Goal: Task Accomplishment & Management: Manage account settings

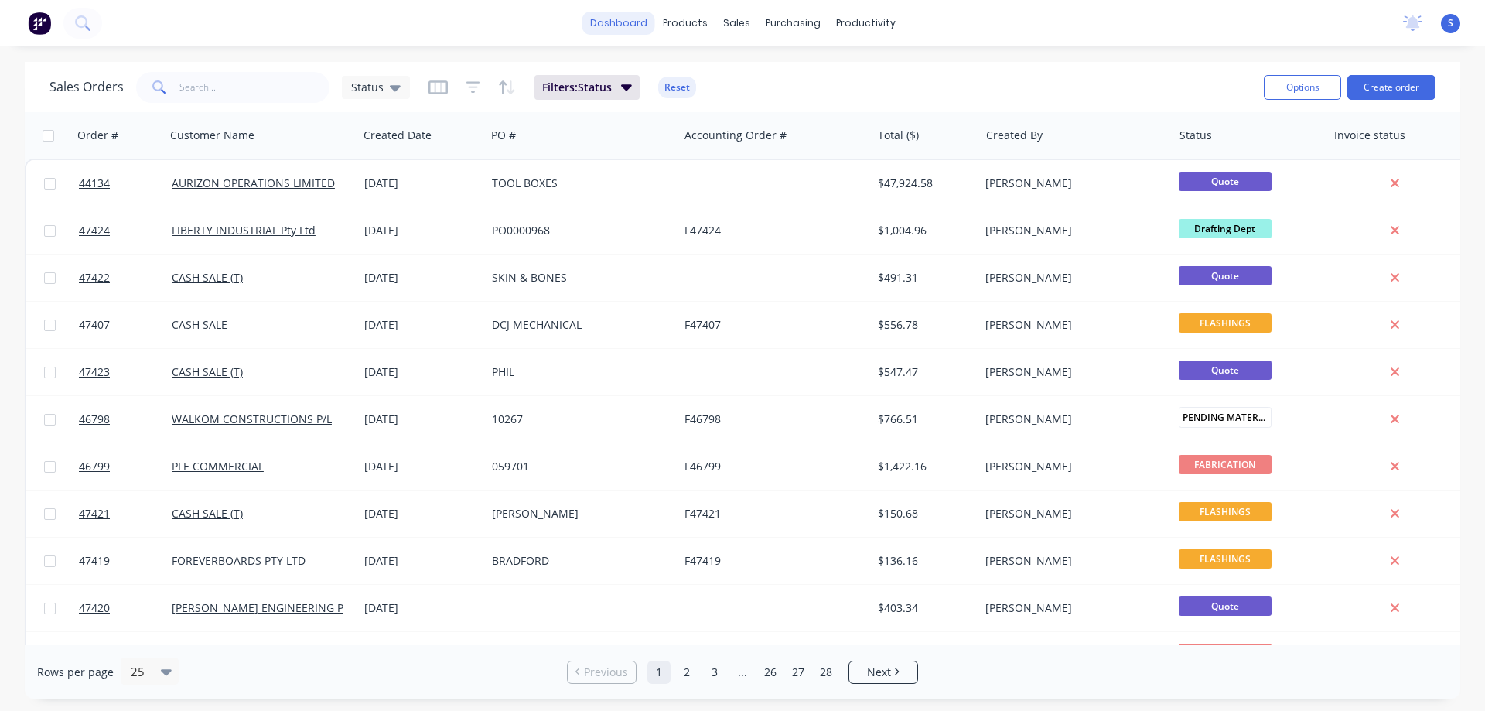
click at [636, 24] on link "dashboard" at bounding box center [618, 23] width 73 height 23
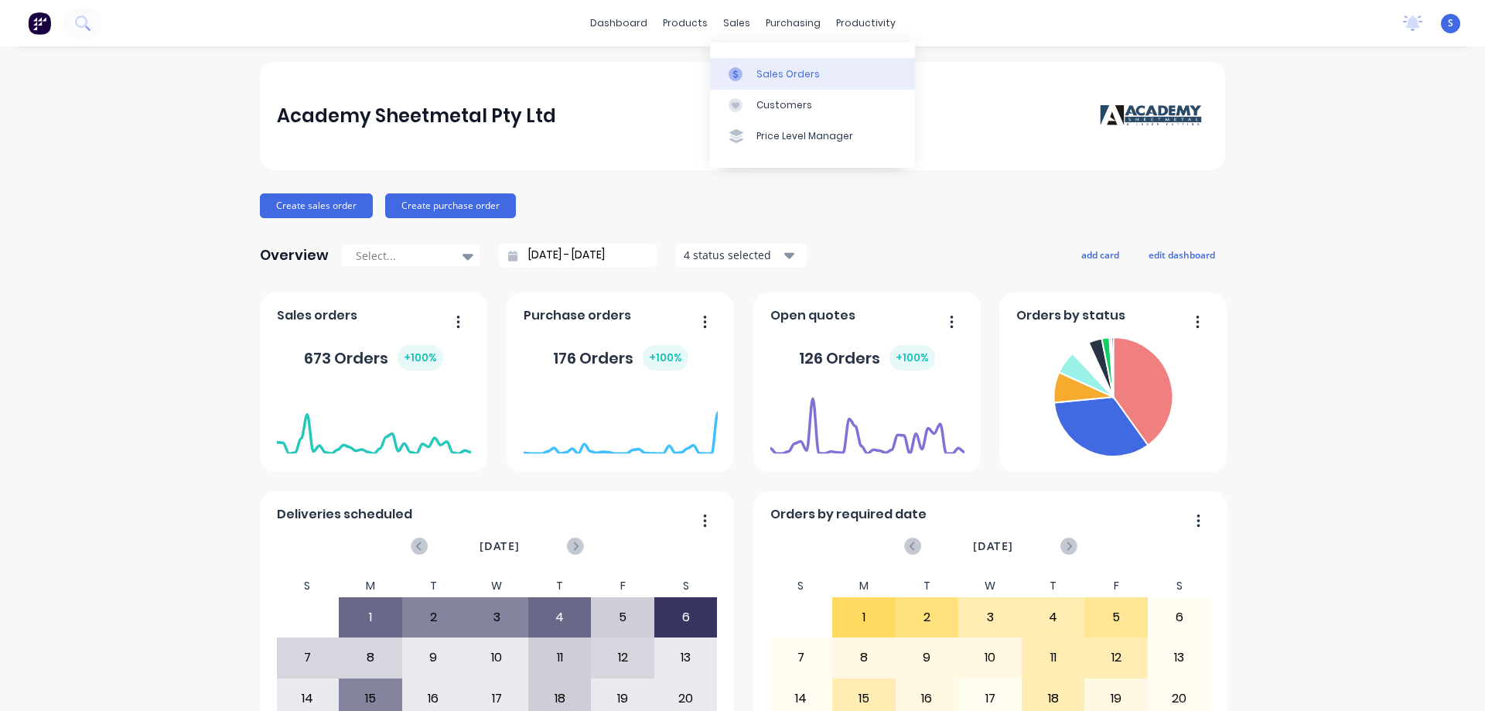
click at [771, 80] on div "Sales Orders" at bounding box center [787, 74] width 63 height 14
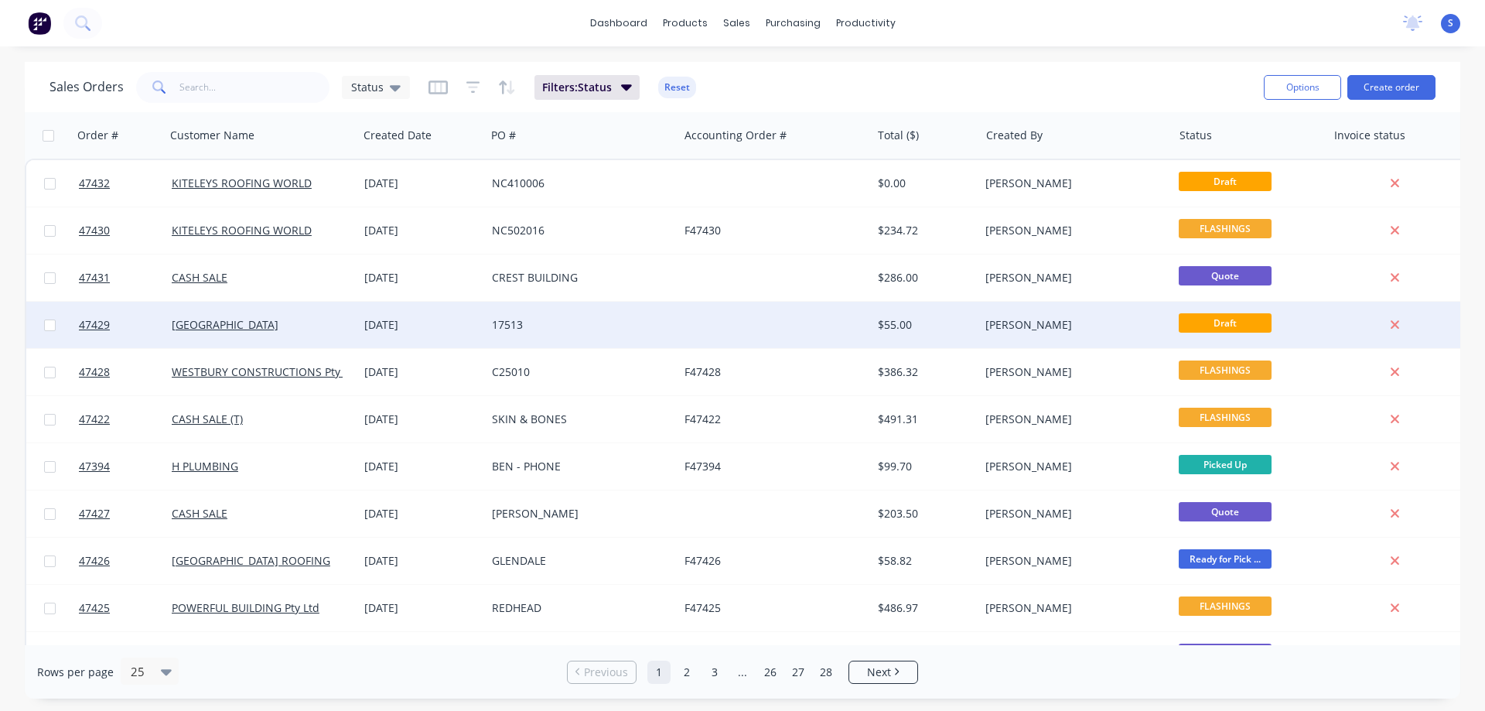
click at [485, 339] on div "[DATE]" at bounding box center [422, 325] width 128 height 46
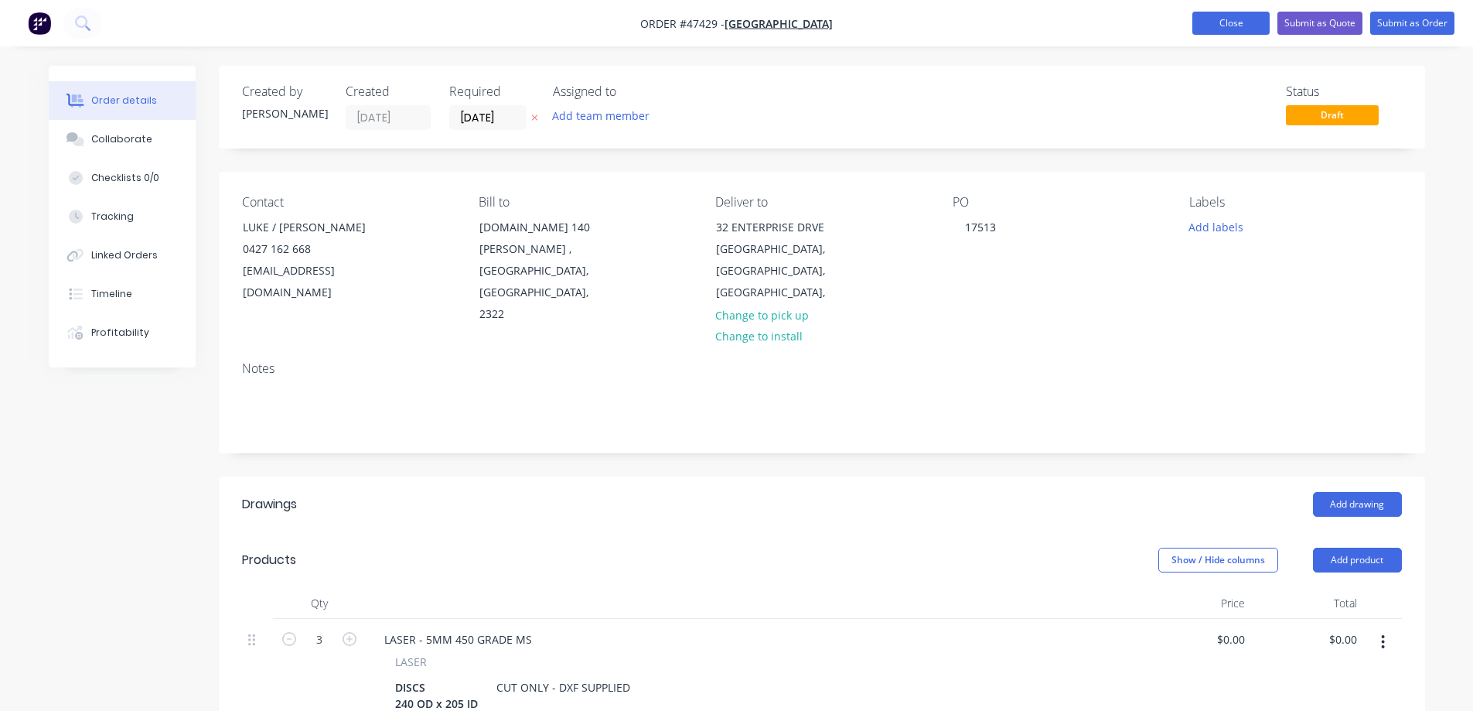
click at [1224, 22] on button "Close" at bounding box center [1231, 23] width 77 height 23
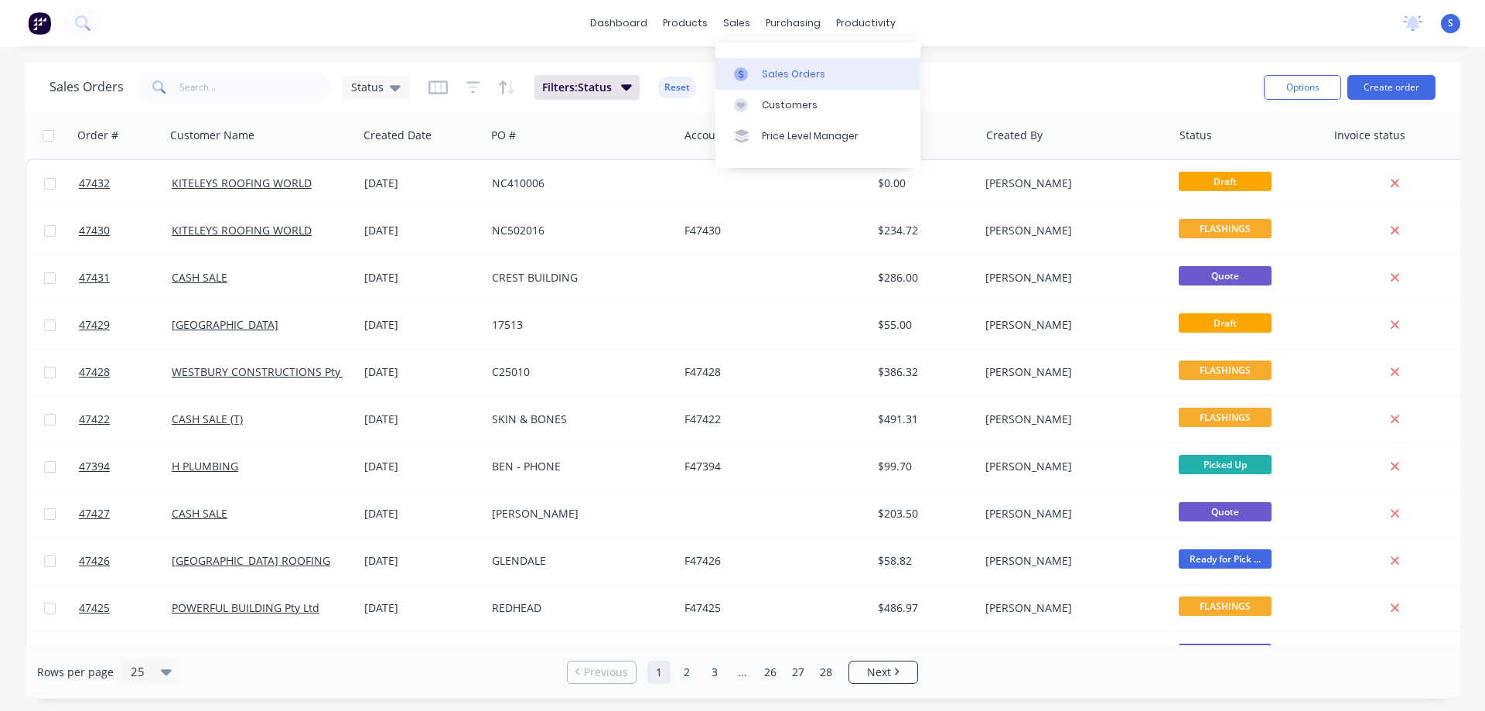
click at [794, 67] on div "Sales Orders" at bounding box center [793, 74] width 63 height 14
click at [845, 73] on div "Purchase Orders" at bounding box center [843, 74] width 82 height 14
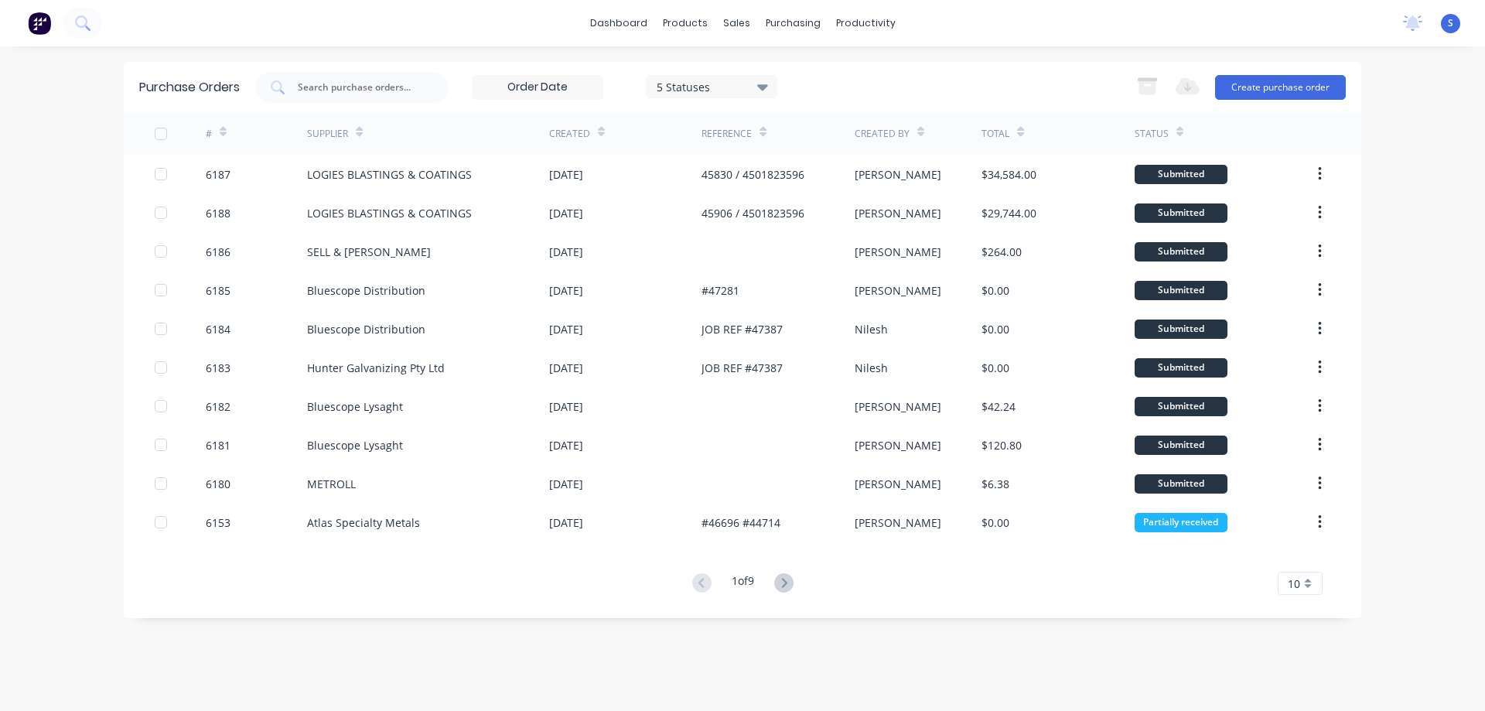
click at [85, 402] on div "dashboard products sales purchasing productivity dashboard products Product Cat…" at bounding box center [742, 355] width 1485 height 711
click at [762, 70] on div "Sales Orders" at bounding box center [793, 74] width 63 height 14
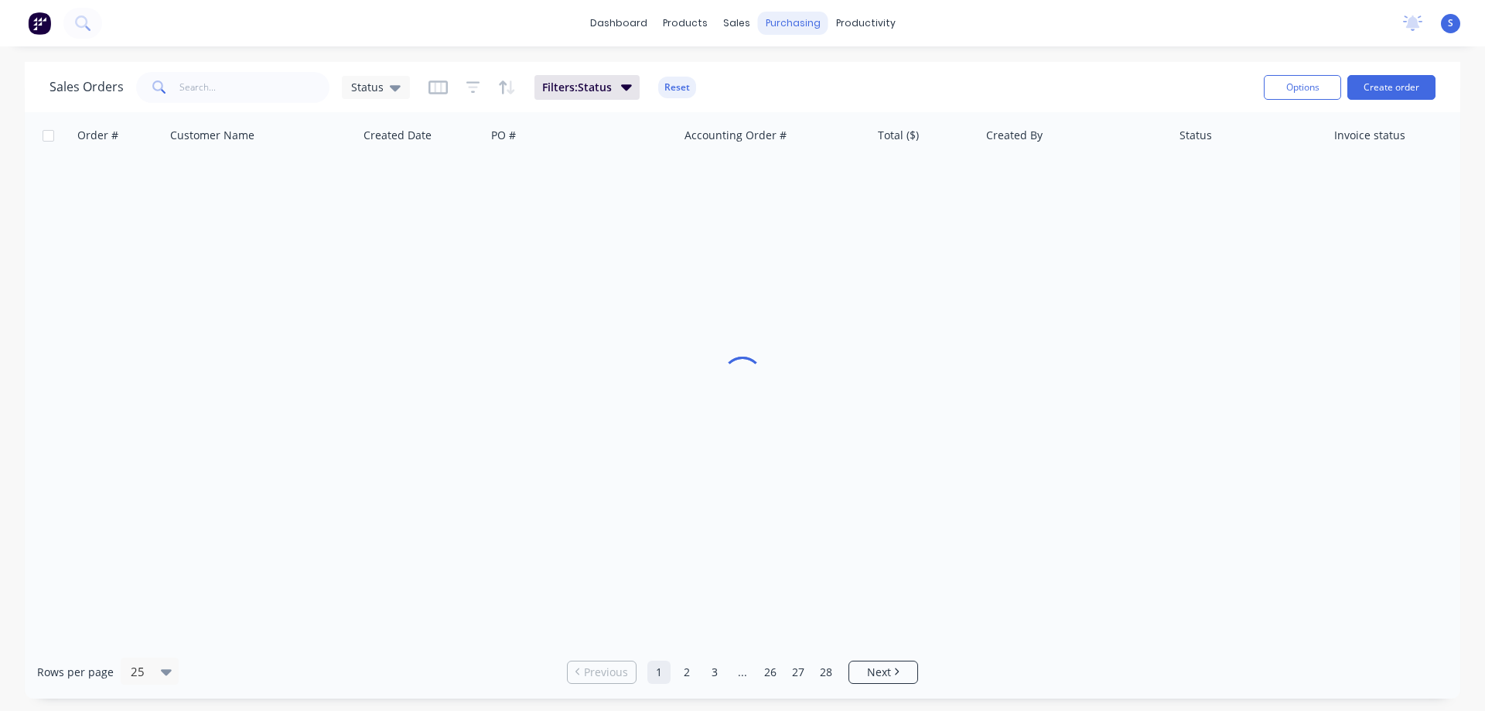
click at [779, 26] on div "purchasing" at bounding box center [793, 23] width 70 height 23
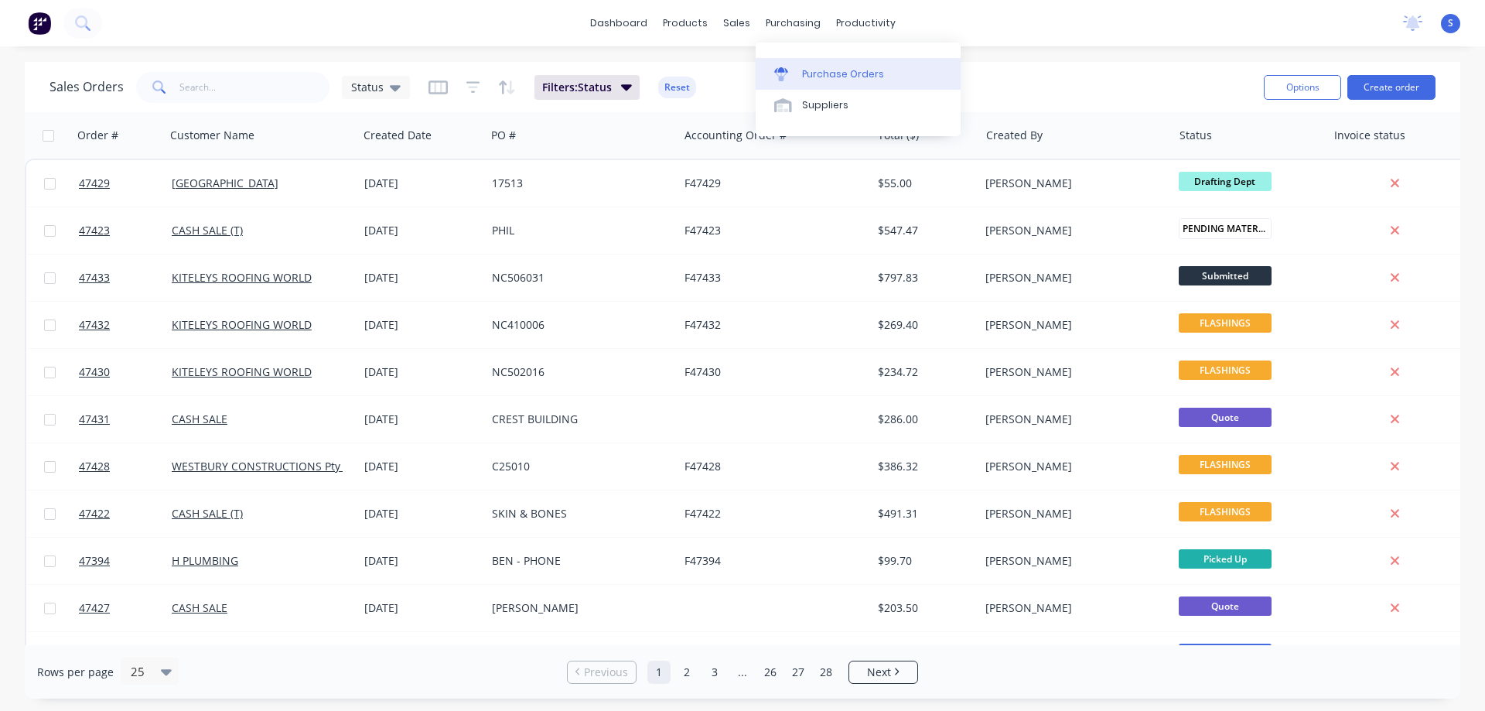
click at [816, 80] on div "Purchase Orders" at bounding box center [843, 74] width 82 height 14
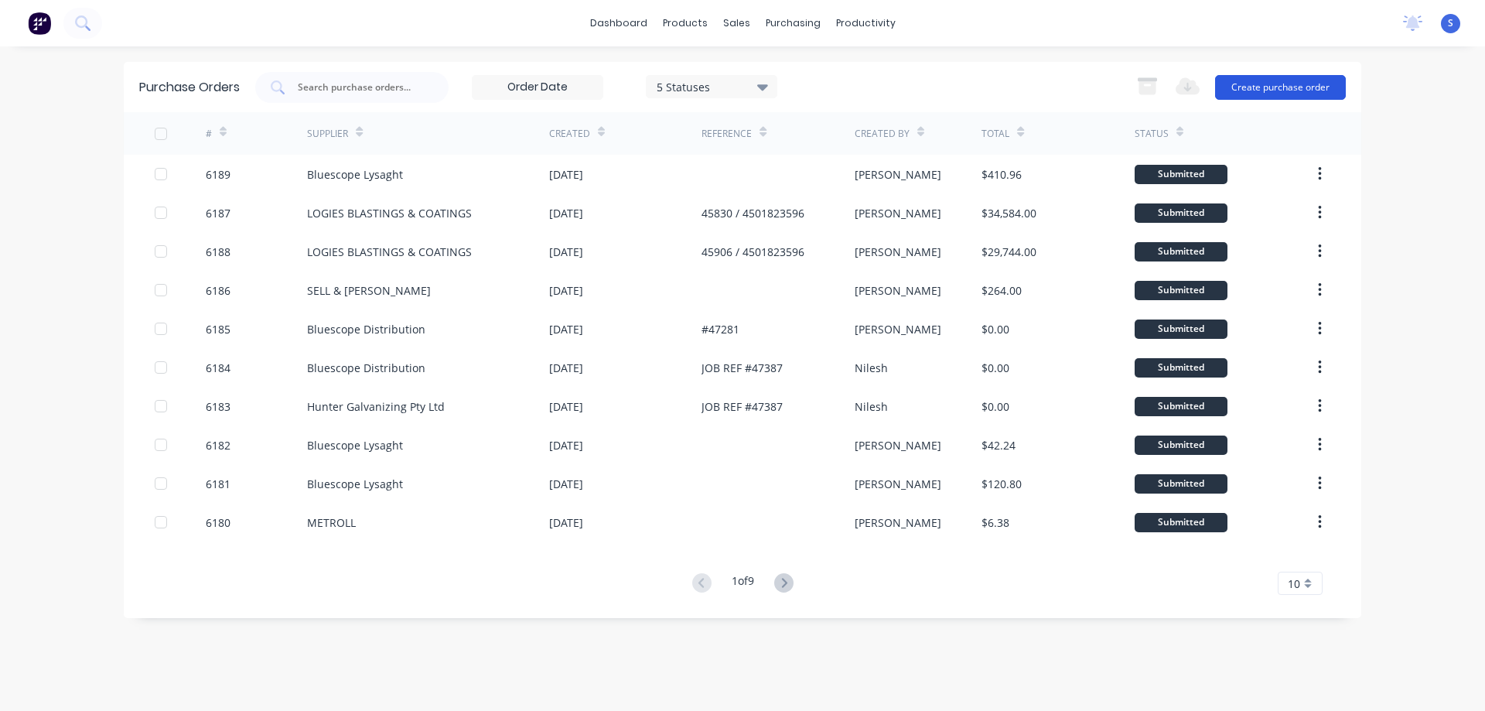
click at [1300, 94] on button "Create purchase order" at bounding box center [1280, 87] width 131 height 25
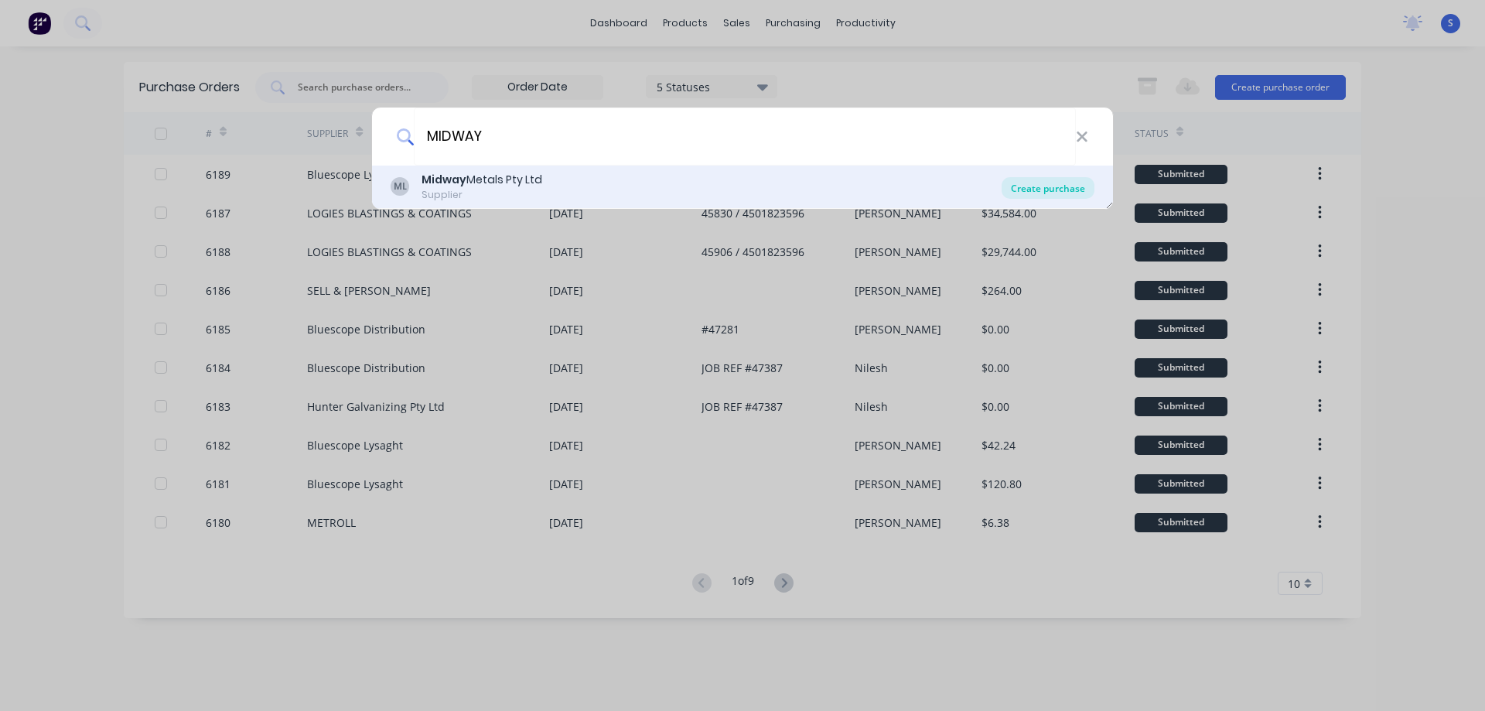
type input "MIDWAY"
click at [1047, 182] on div "Create purchase" at bounding box center [1048, 188] width 93 height 22
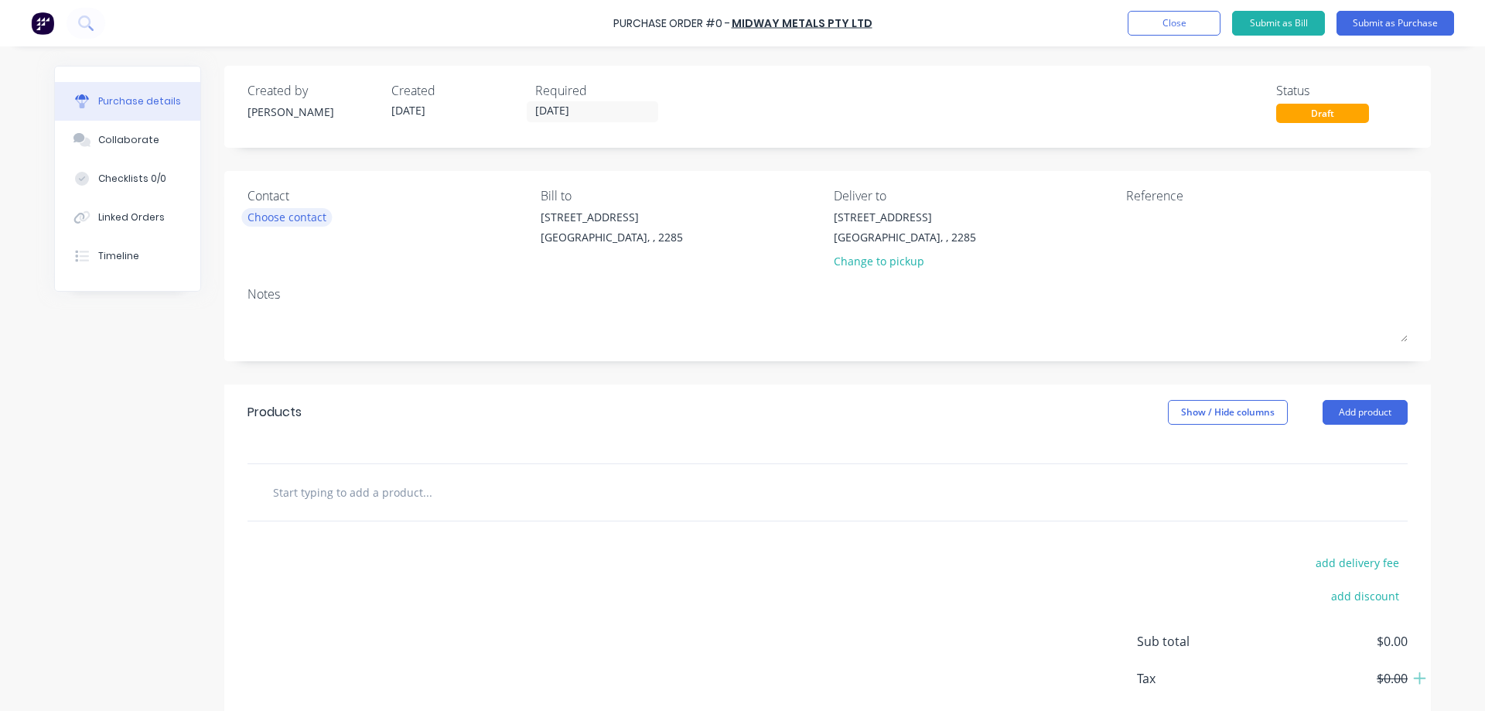
click at [263, 214] on div "Choose contact" at bounding box center [287, 217] width 79 height 16
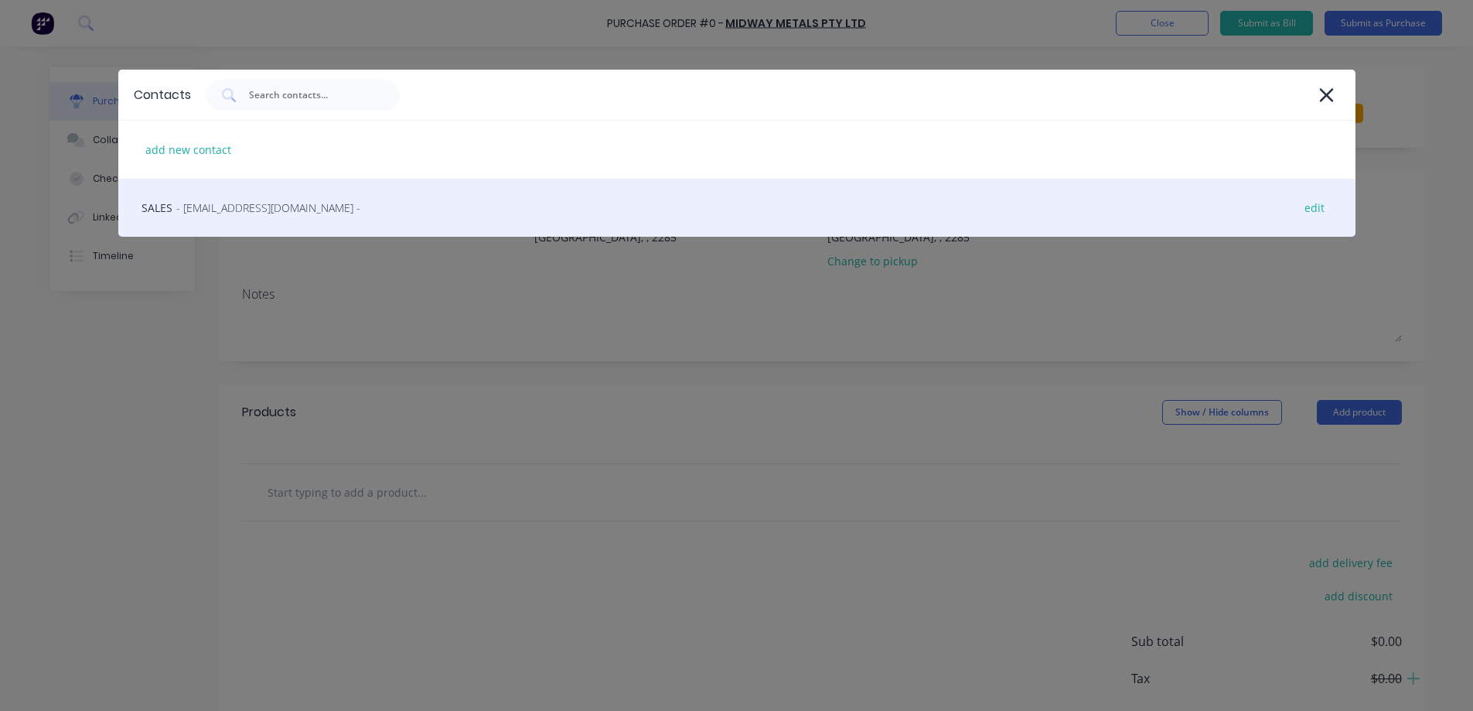
click at [211, 212] on span "- [EMAIL_ADDRESS][DOMAIN_NAME] -" at bounding box center [268, 208] width 184 height 16
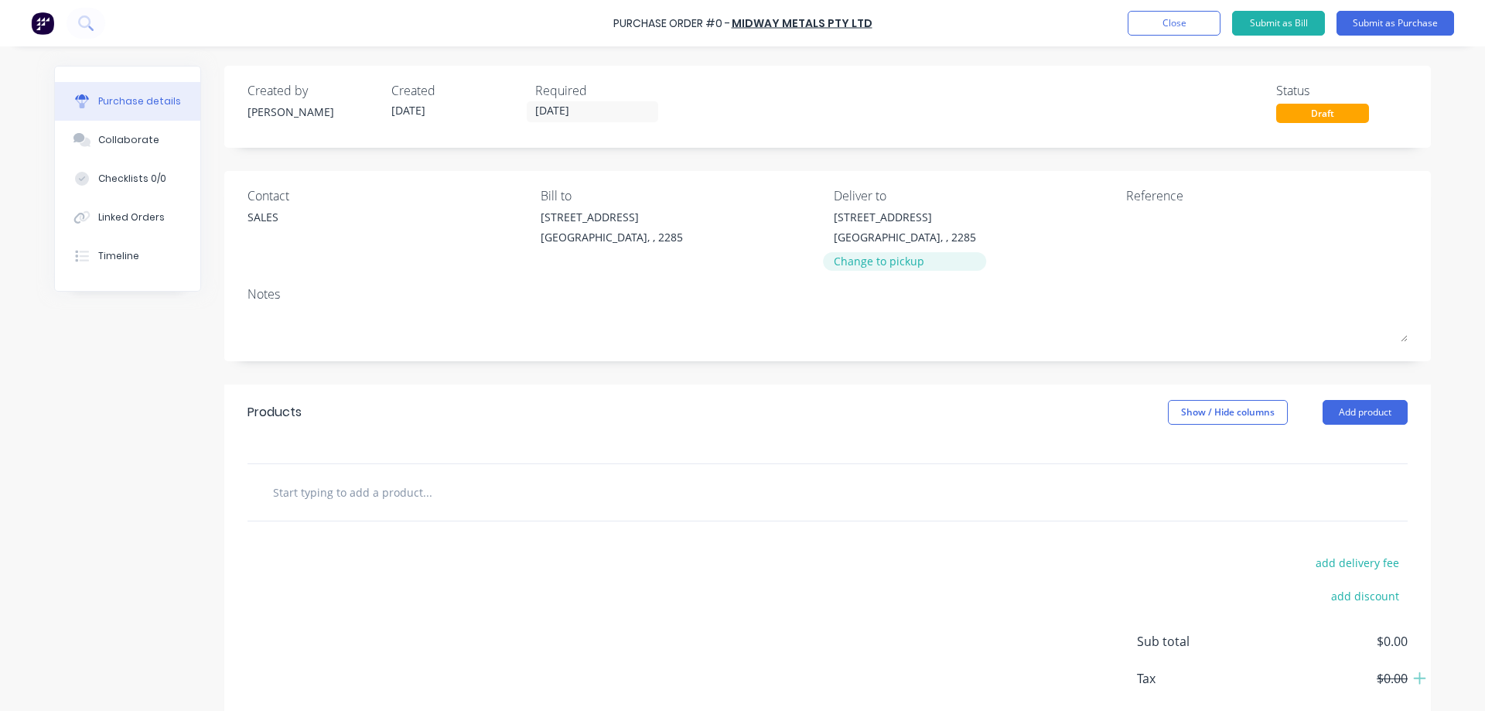
click at [863, 264] on div "Change to pickup" at bounding box center [905, 261] width 142 height 16
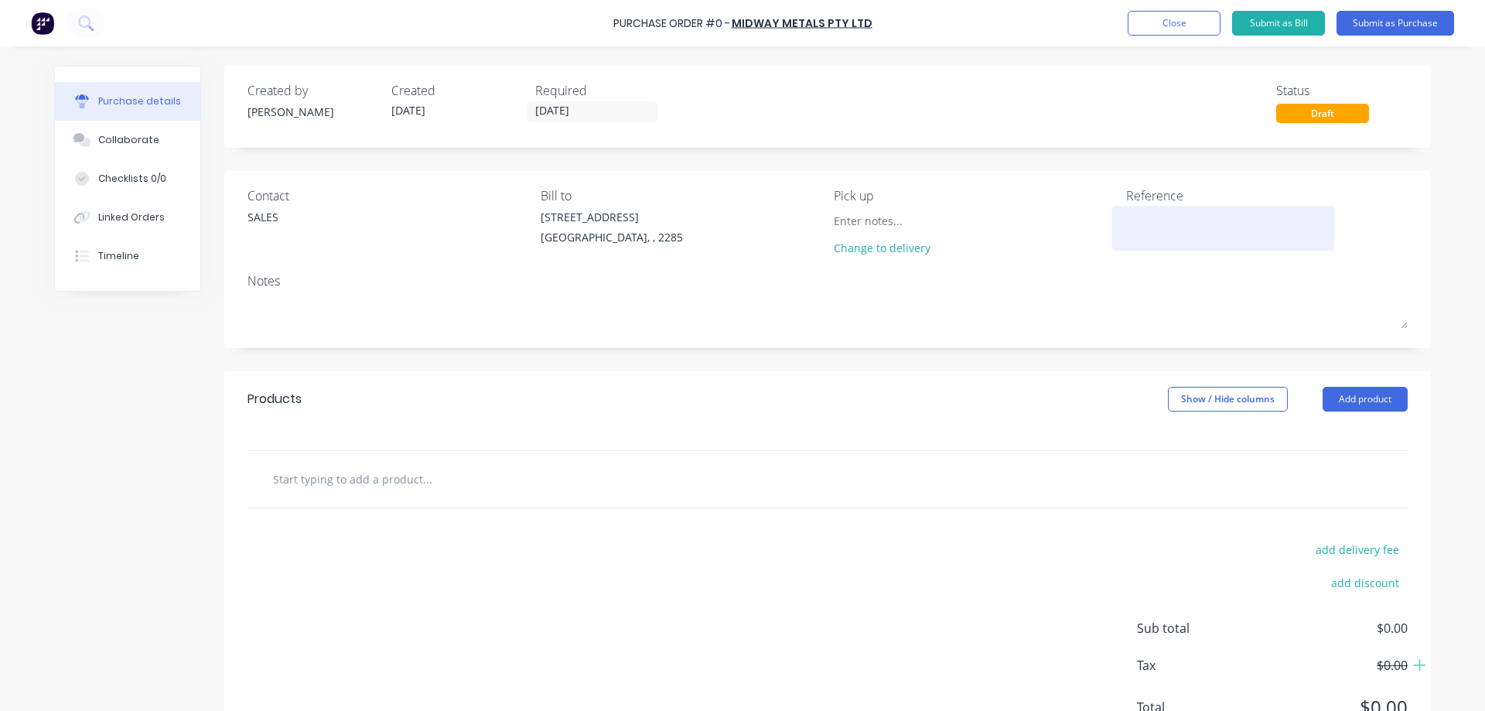
click at [1174, 229] on textarea at bounding box center [1222, 226] width 193 height 35
type textarea "#47353"
click at [1140, 216] on textarea "#47353" at bounding box center [1222, 226] width 193 height 35
type textarea "x"
click at [1140, 216] on textarea "#47353" at bounding box center [1222, 226] width 193 height 35
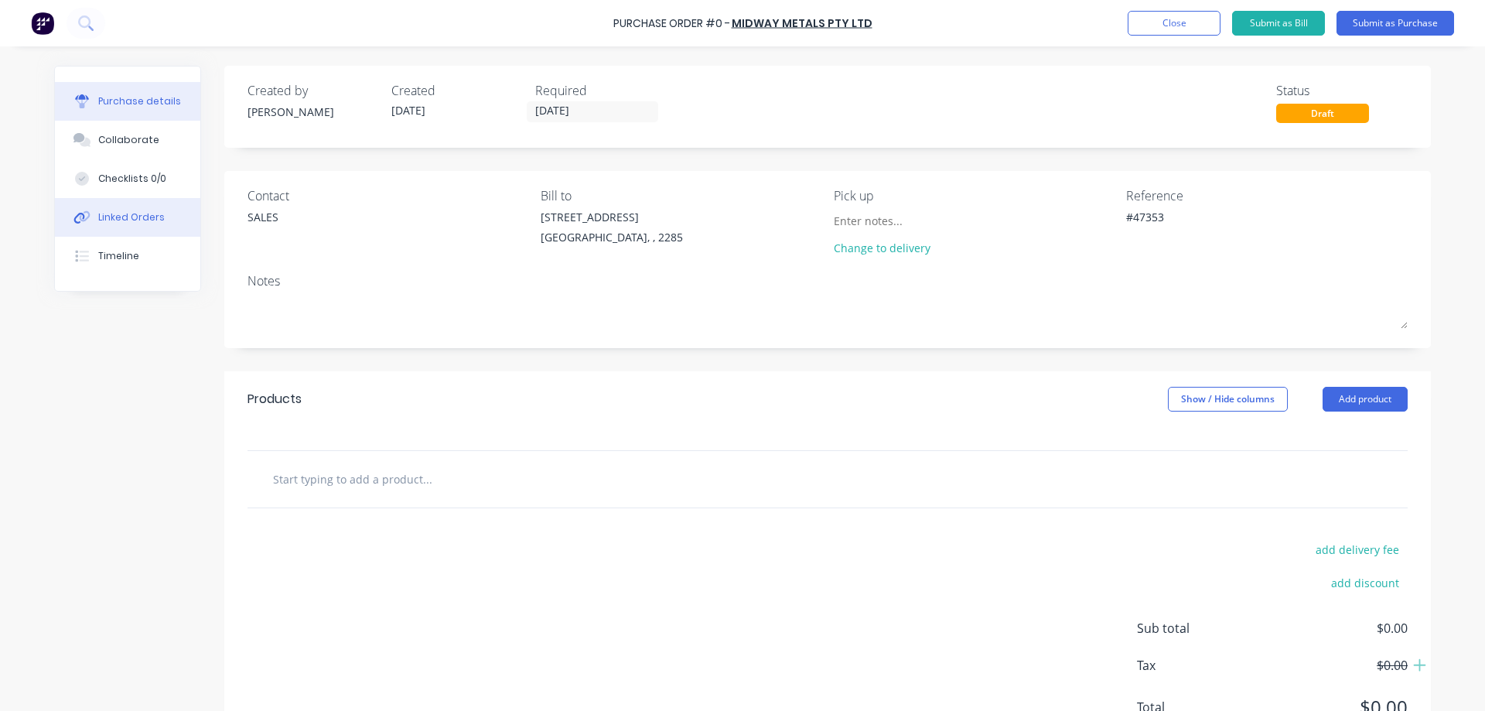
type textarea "#47353"
type textarea "x"
type textarea "#47353"
click at [121, 214] on div "Linked Orders" at bounding box center [131, 217] width 67 height 14
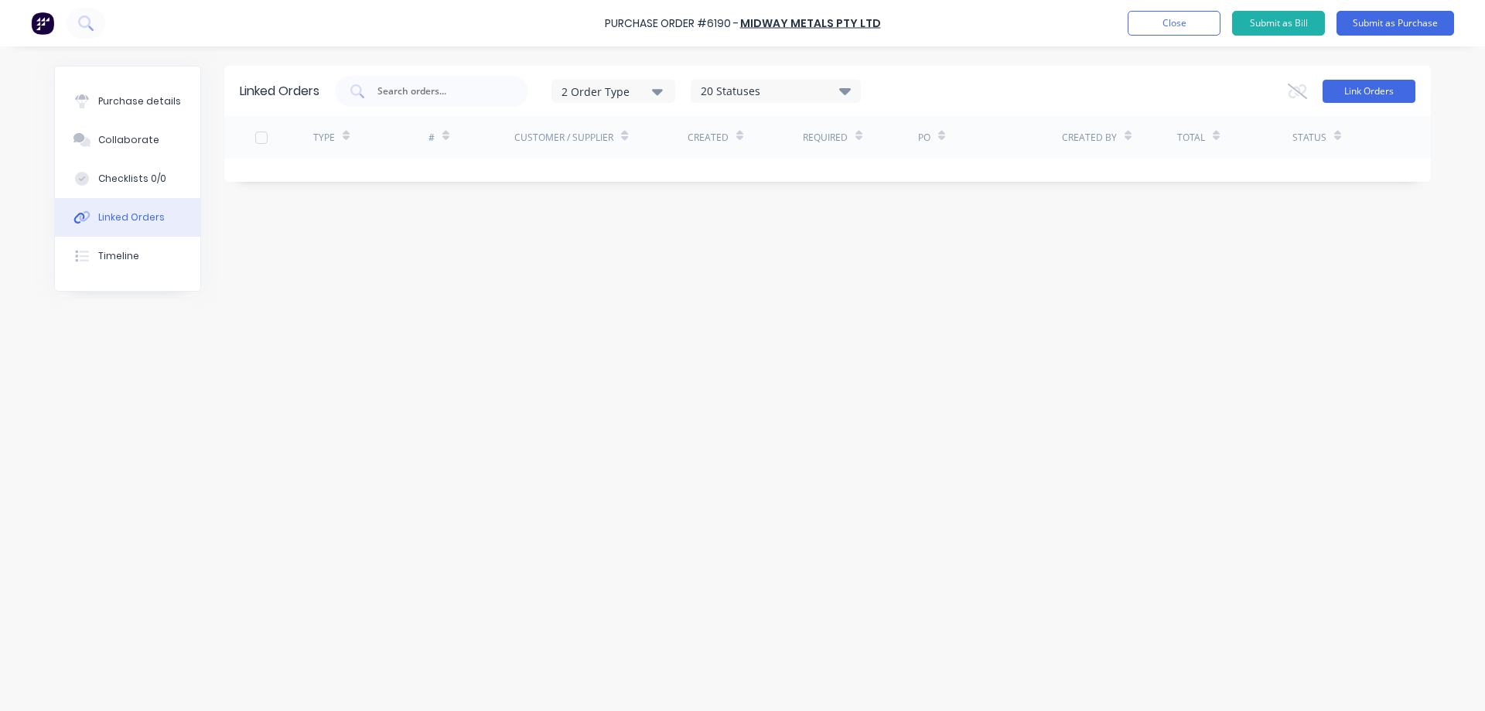
click at [1371, 81] on button "Link Orders" at bounding box center [1369, 91] width 93 height 23
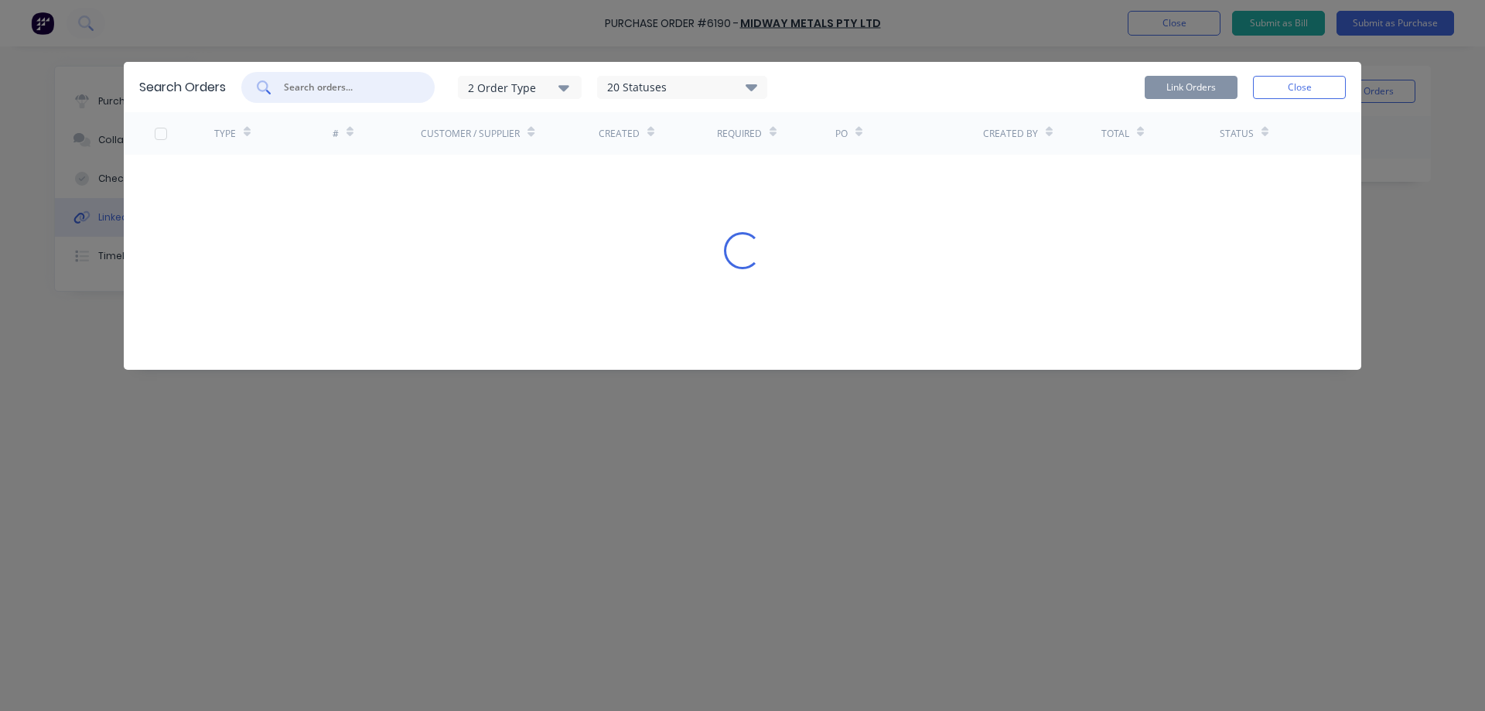
click at [335, 90] on input "text" at bounding box center [346, 87] width 128 height 15
paste input "47353"
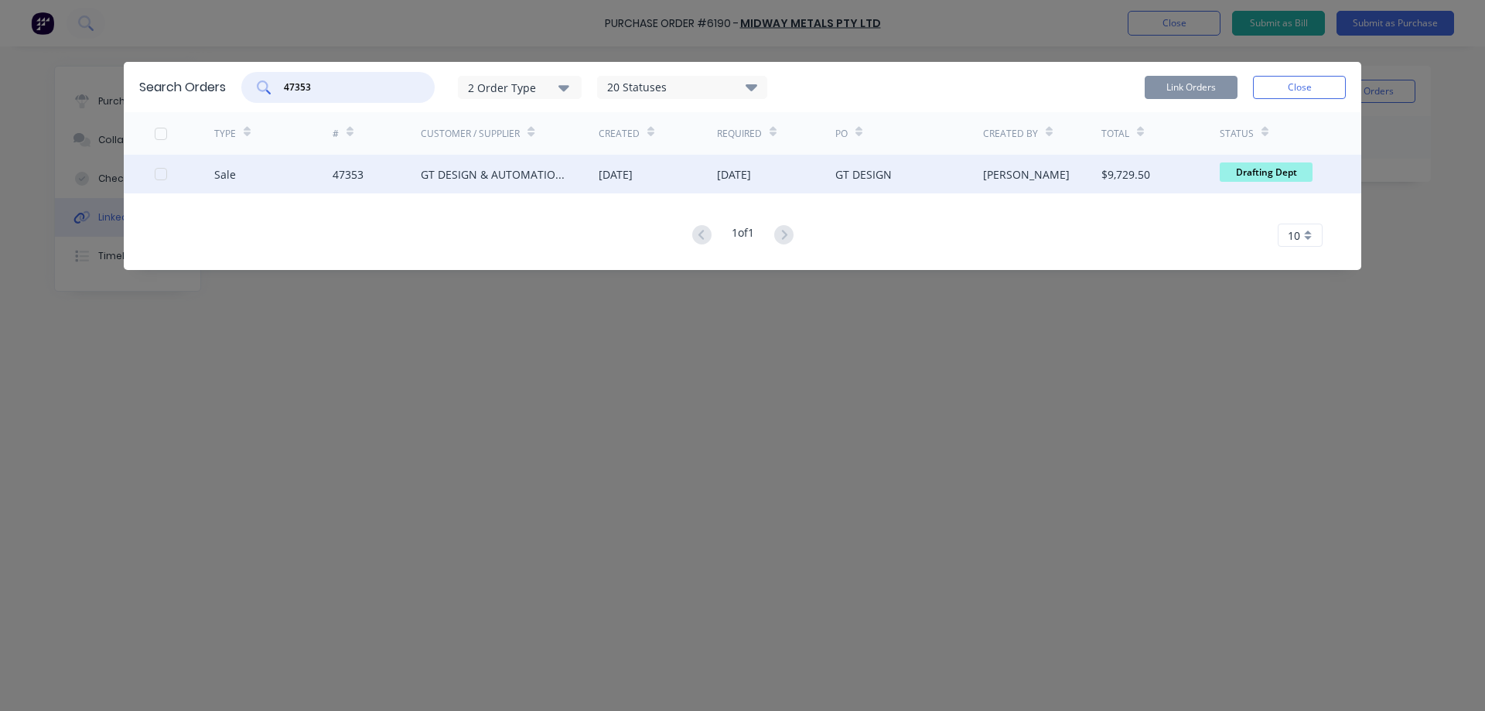
click at [161, 174] on div at bounding box center [160, 174] width 31 height 31
type input "47353"
click at [1176, 88] on button "Link Orders" at bounding box center [1191, 87] width 93 height 23
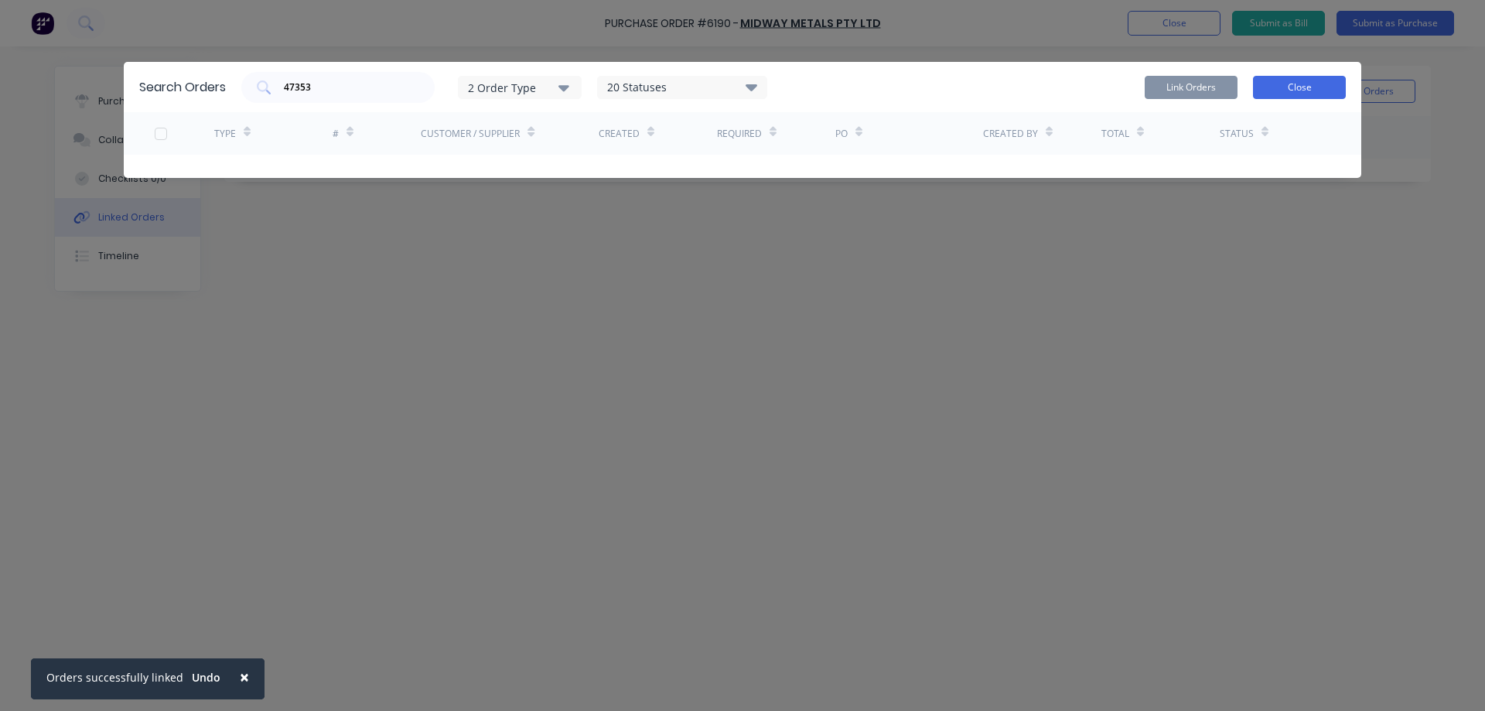
click at [1310, 81] on button "Close" at bounding box center [1299, 87] width 93 height 23
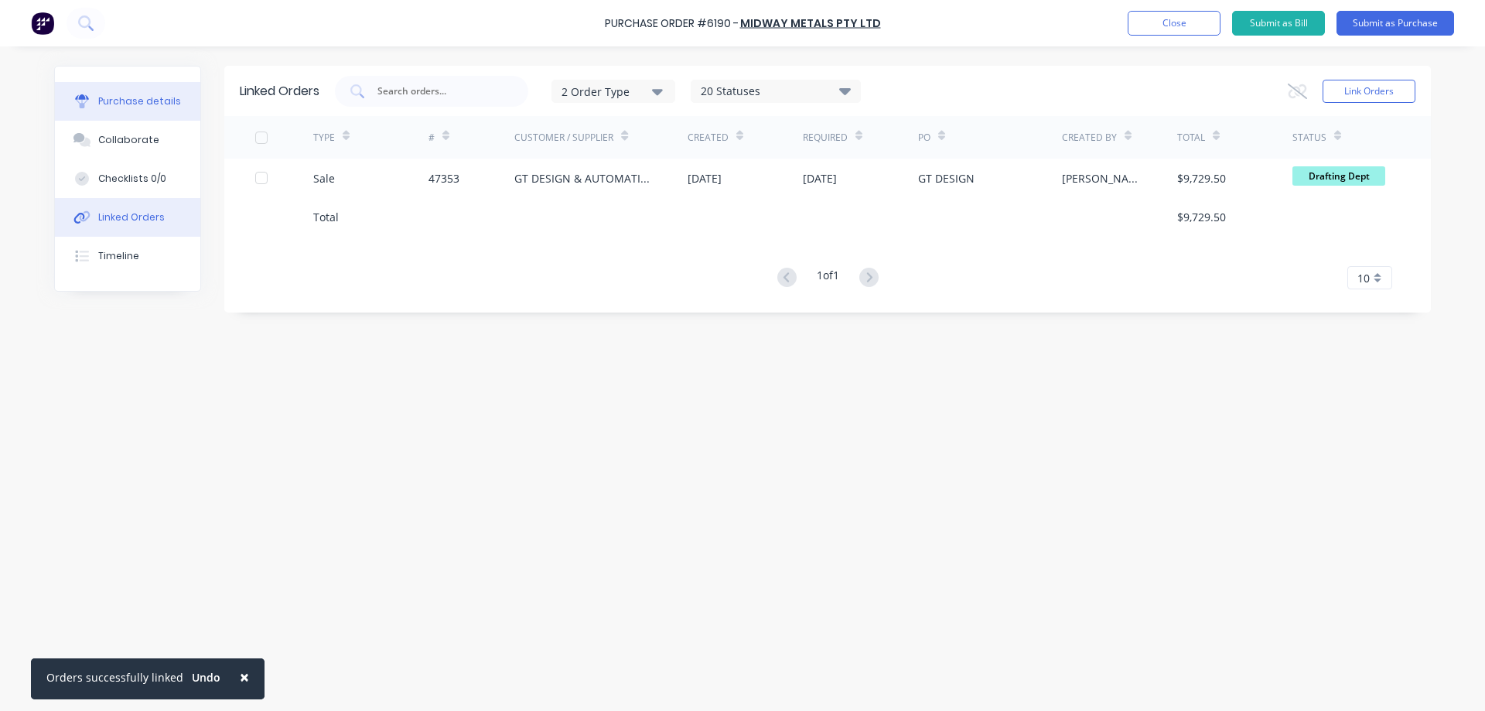
click at [138, 99] on div "Purchase details" at bounding box center [139, 101] width 83 height 14
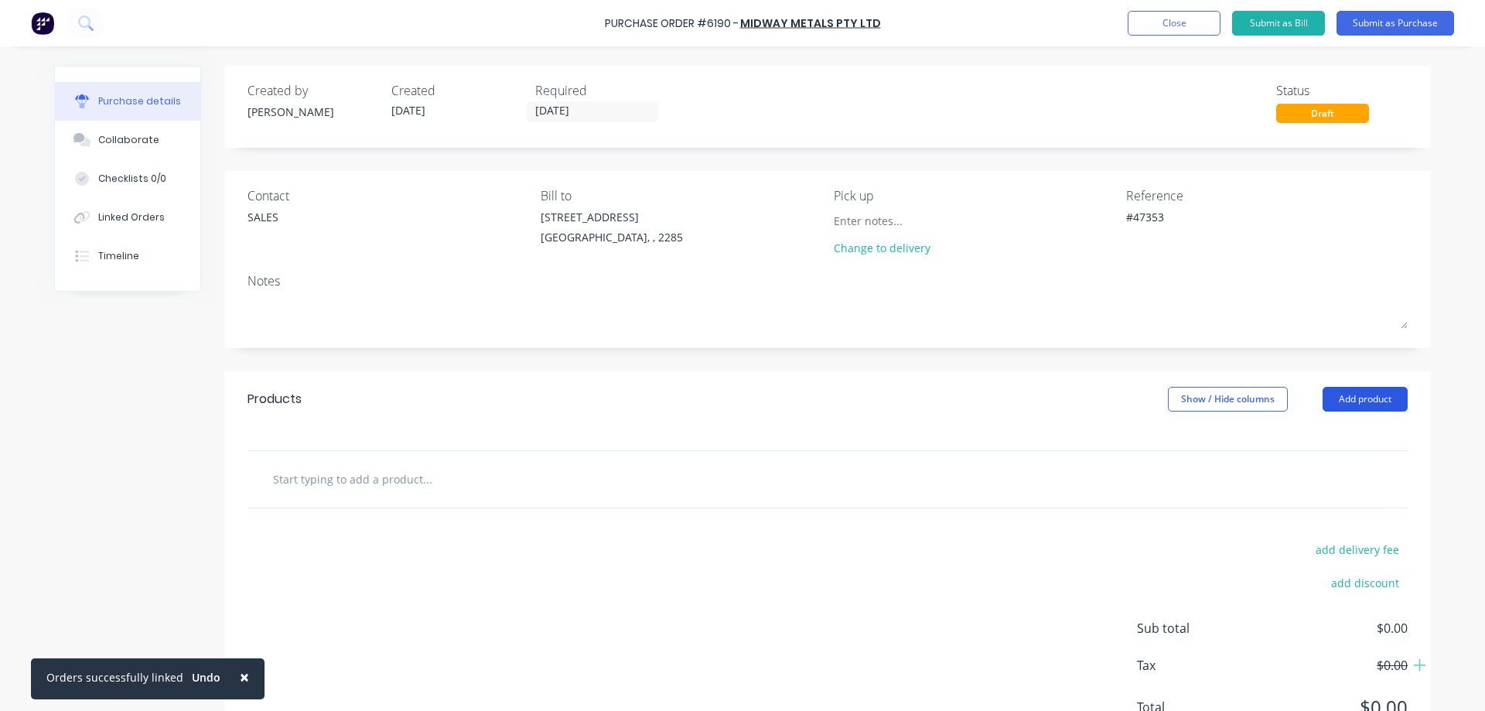
click at [1324, 401] on button "Add product" at bounding box center [1365, 399] width 85 height 25
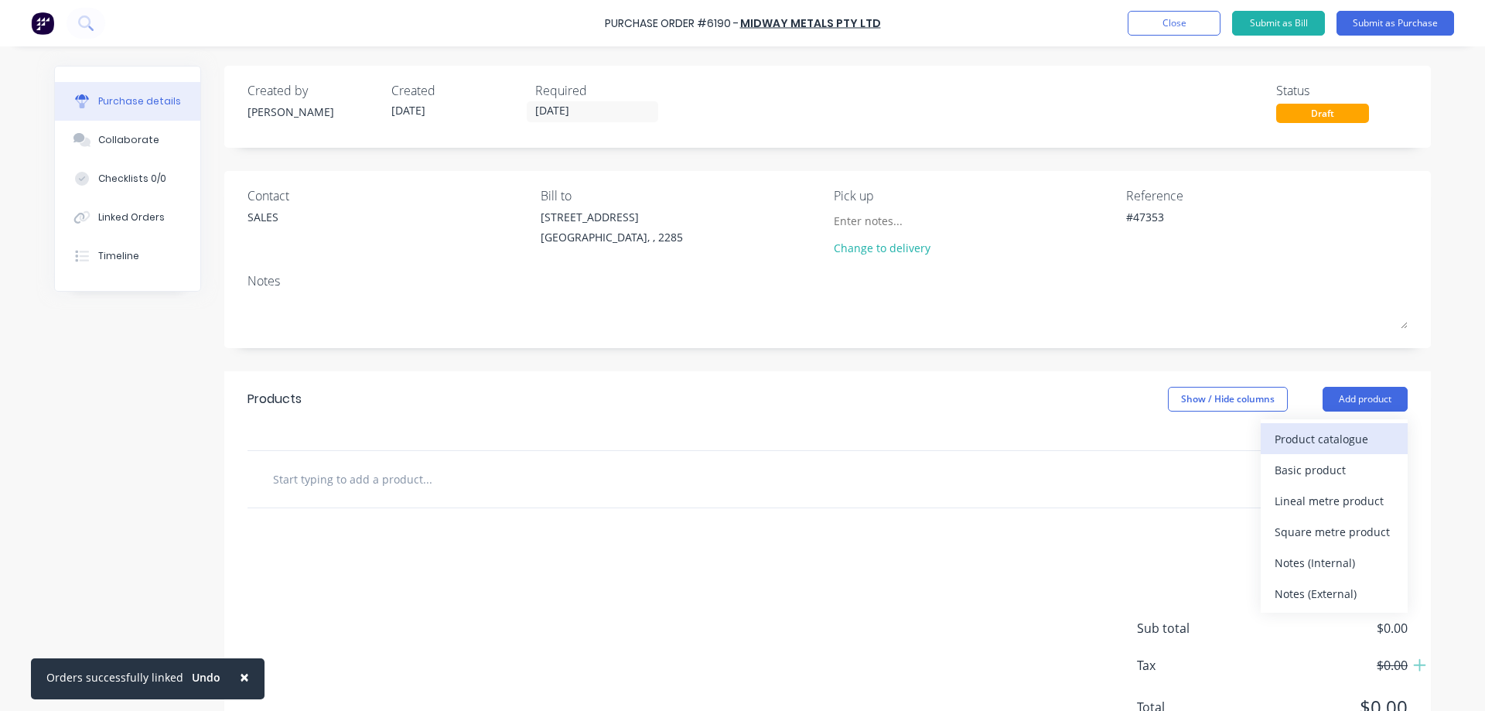
click at [1315, 437] on div "Product catalogue" at bounding box center [1334, 439] width 119 height 22
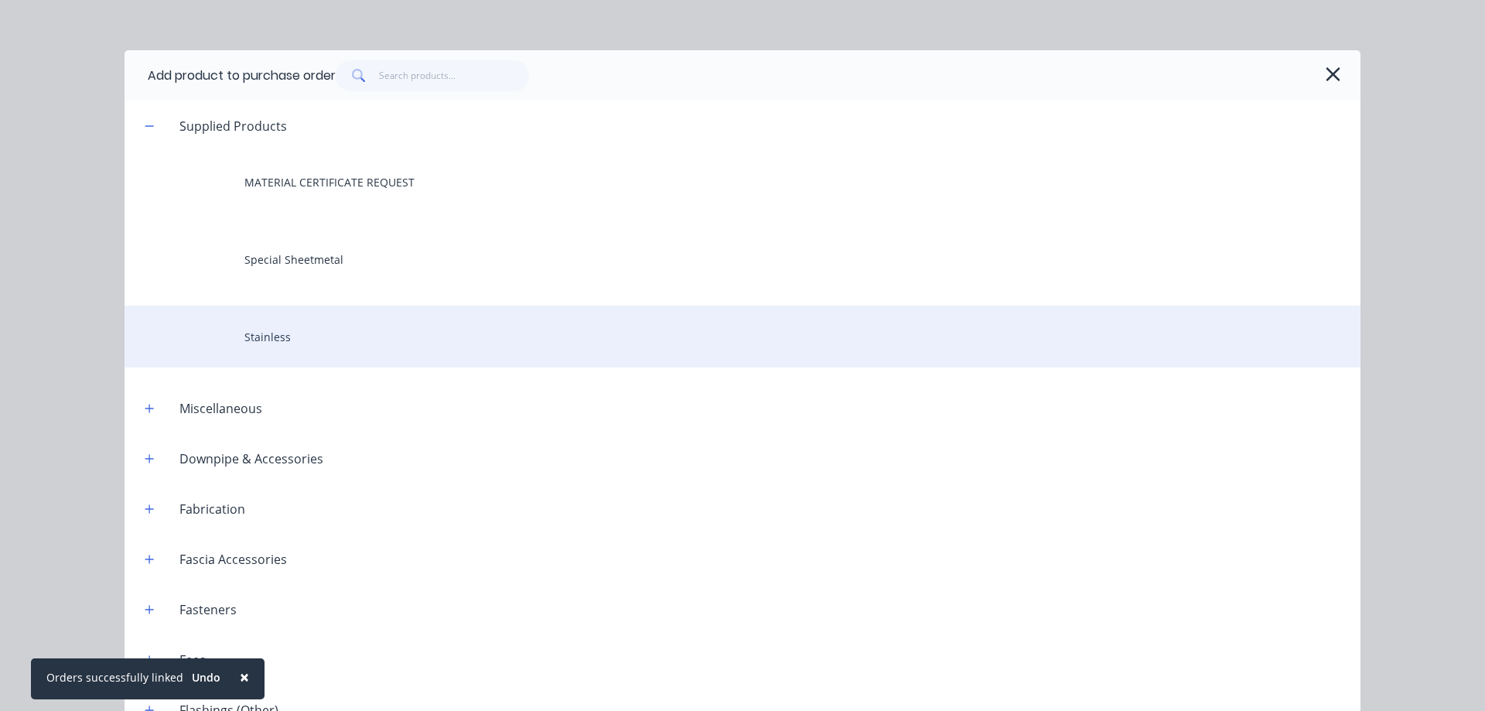
click at [276, 347] on div "Stainless" at bounding box center [743, 337] width 1236 height 62
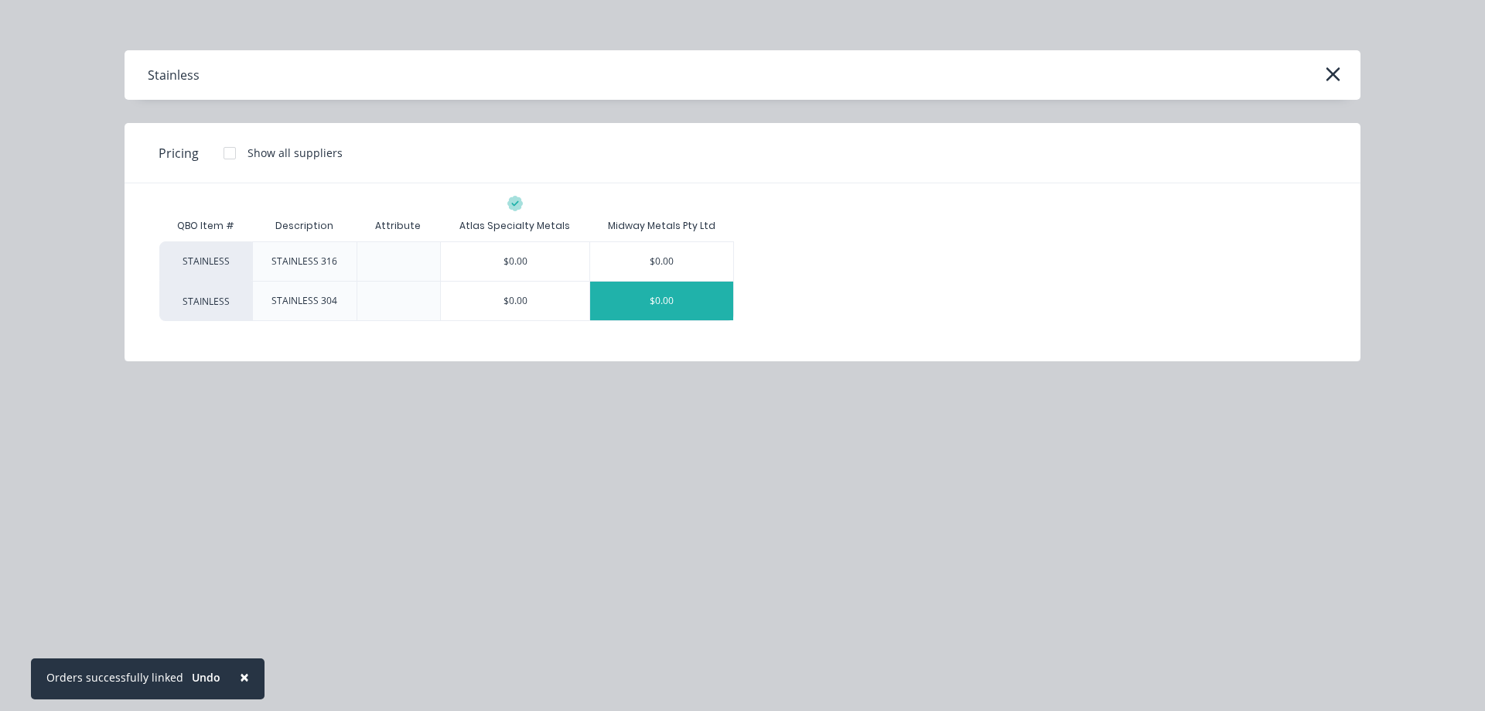
click at [680, 296] on div "$0.00" at bounding box center [661, 301] width 143 height 39
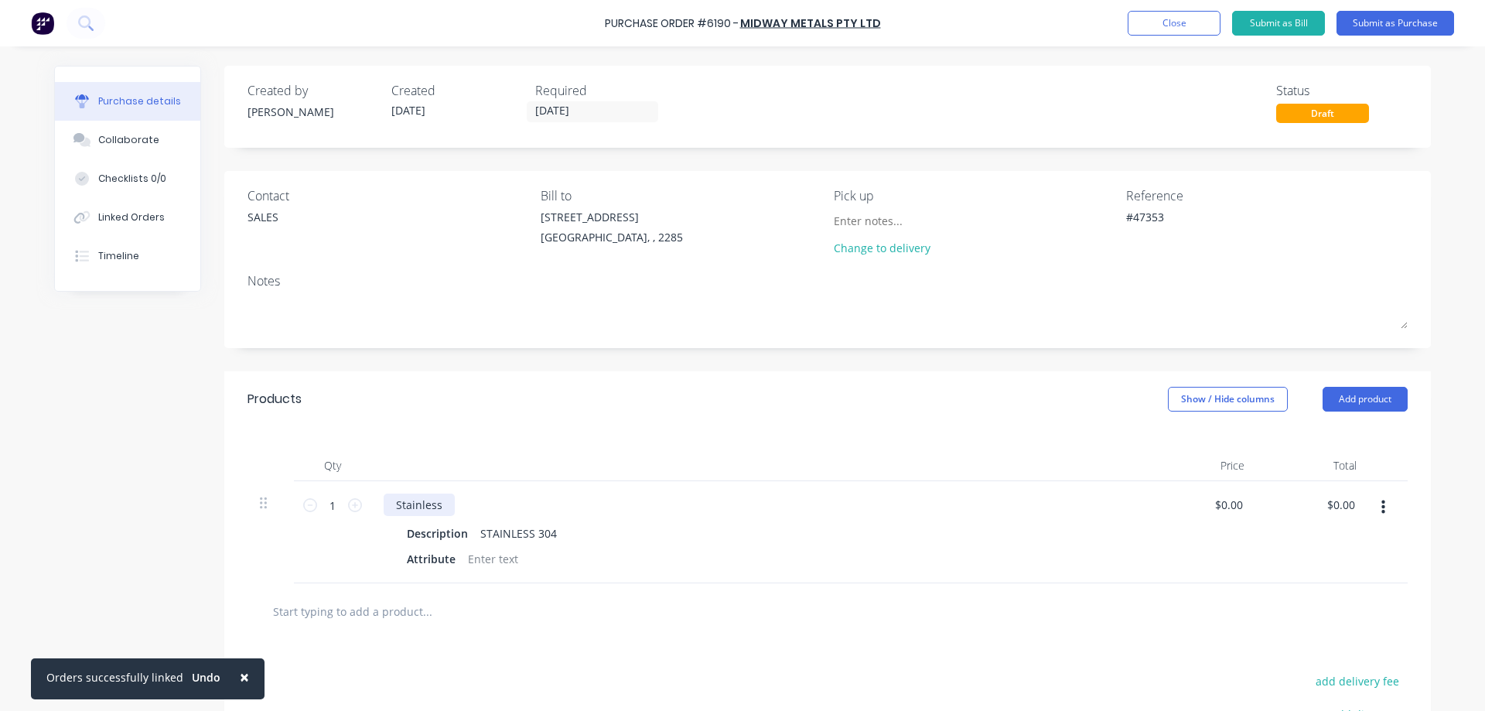
type textarea "x"
click at [389, 507] on div "Stainless" at bounding box center [419, 504] width 71 height 22
click at [439, 534] on div "Description" at bounding box center [437, 533] width 73 height 22
type textarea "x"
click at [439, 534] on div "Description" at bounding box center [437, 533] width 73 height 22
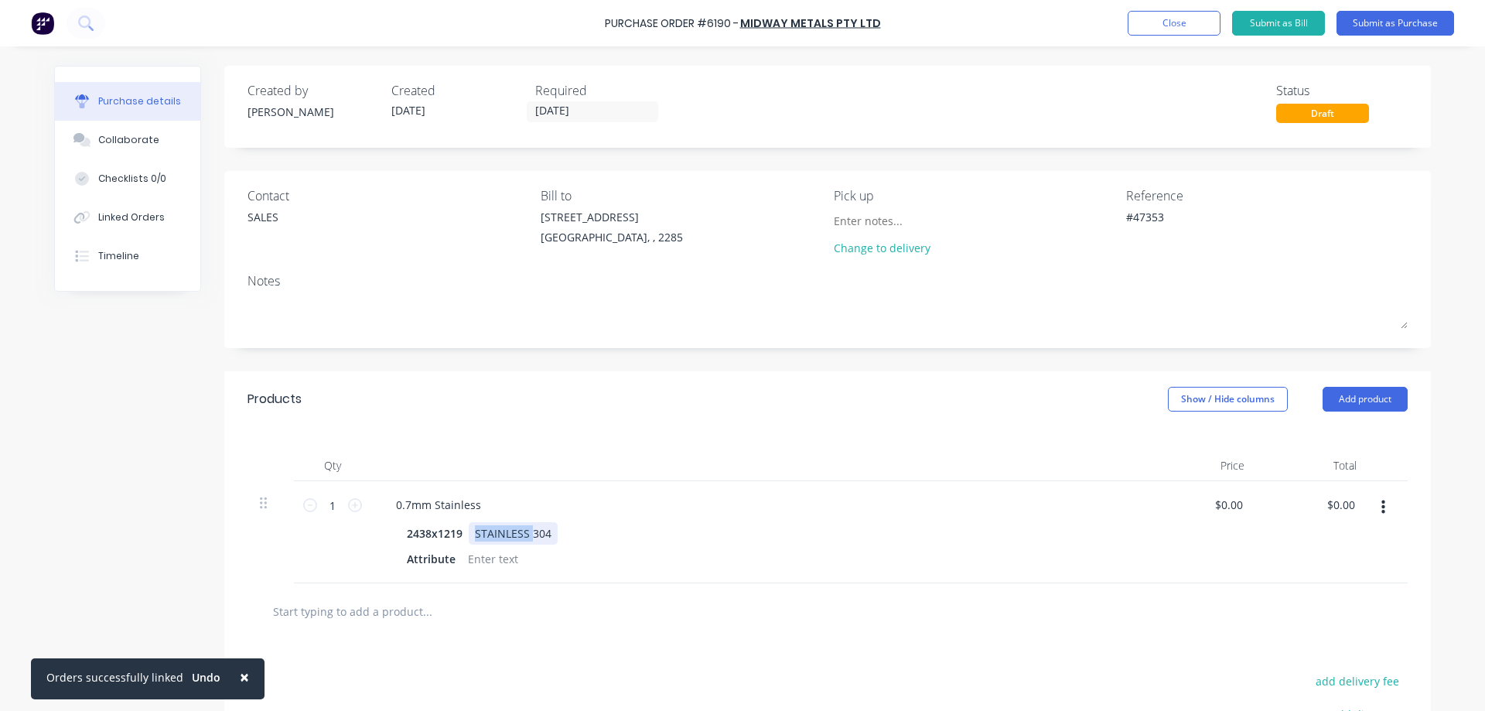
click at [480, 534] on div "STAINLESS 304" at bounding box center [513, 533] width 89 height 22
click at [477, 506] on div "0.7mm Stainless" at bounding box center [439, 504] width 110 height 22
click at [475, 560] on div at bounding box center [493, 559] width 63 height 22
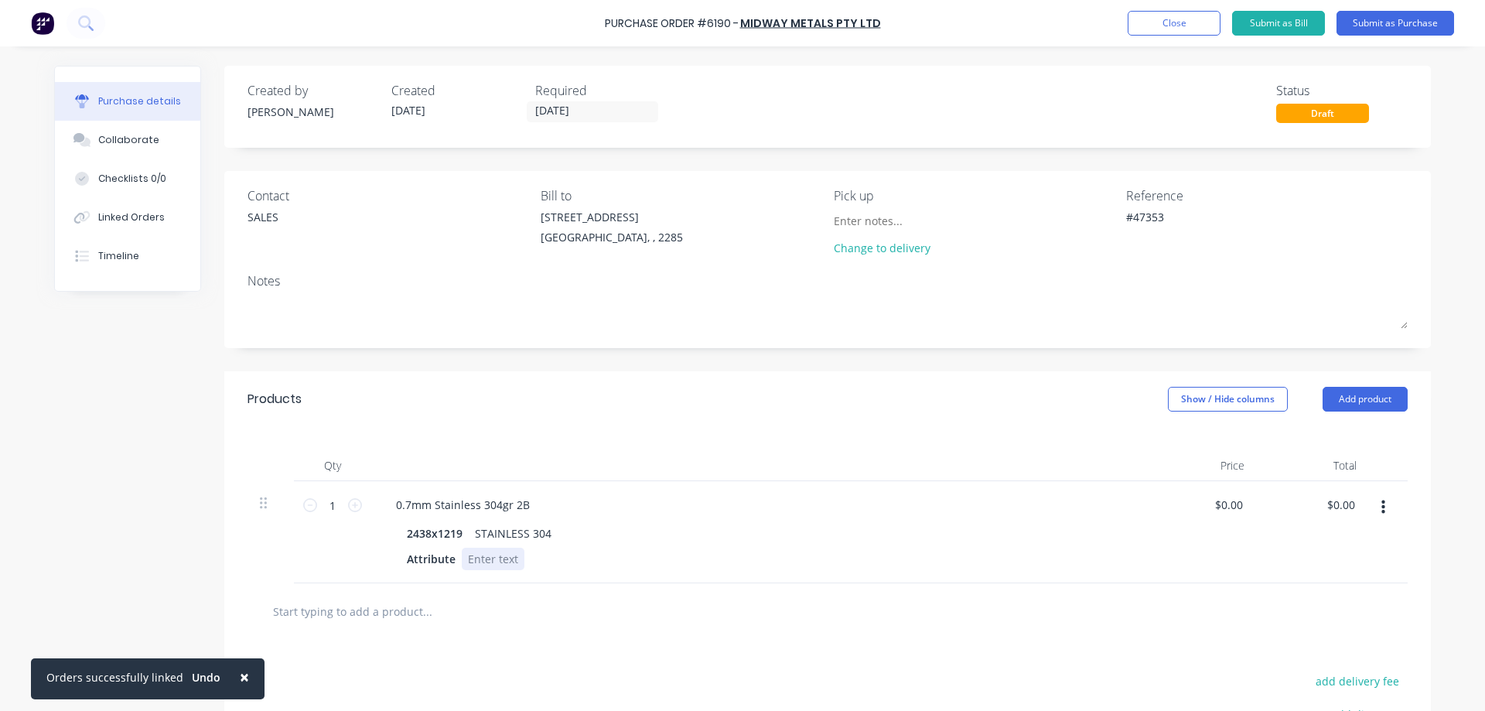
click at [475, 560] on div at bounding box center [493, 559] width 63 height 22
click at [490, 521] on div "0.7mm Stainless 304gr 2B 2438x1219 STAINLESS 304 Attribute" at bounding box center [757, 532] width 773 height 102
click at [490, 530] on div "STAINLESS 304" at bounding box center [513, 533] width 89 height 22
type textarea "x"
click at [490, 530] on div "STAINLESS 304" at bounding box center [513, 533] width 89 height 22
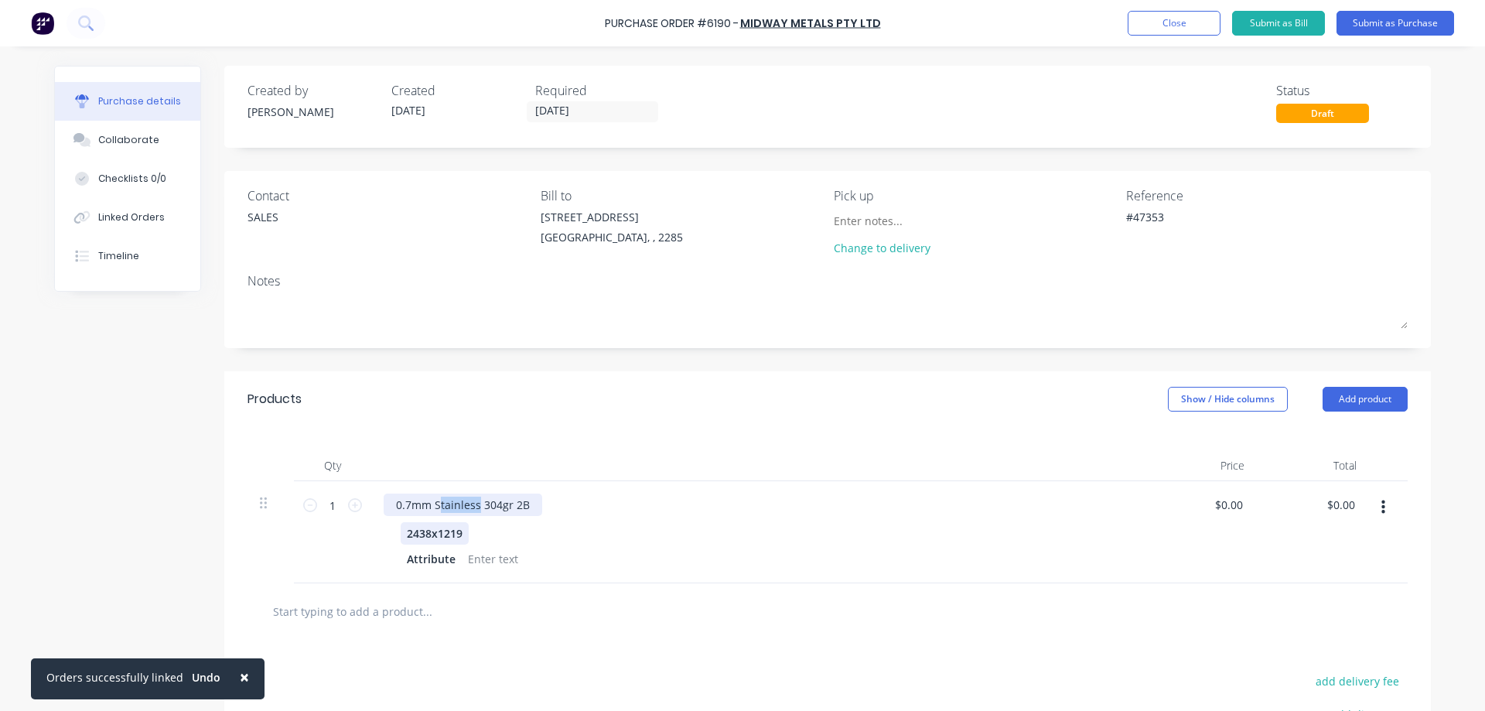
drag, startPoint x: 473, startPoint y: 505, endPoint x: 434, endPoint y: 528, distance: 45.4
click at [434, 528] on div "0.7mm Stainless 304gr 2B 2438x1219 Attribute" at bounding box center [757, 532] width 773 height 102
type textarea "x"
click at [490, 556] on div at bounding box center [493, 559] width 63 height 22
click at [241, 678] on span "×" at bounding box center [244, 677] width 9 height 22
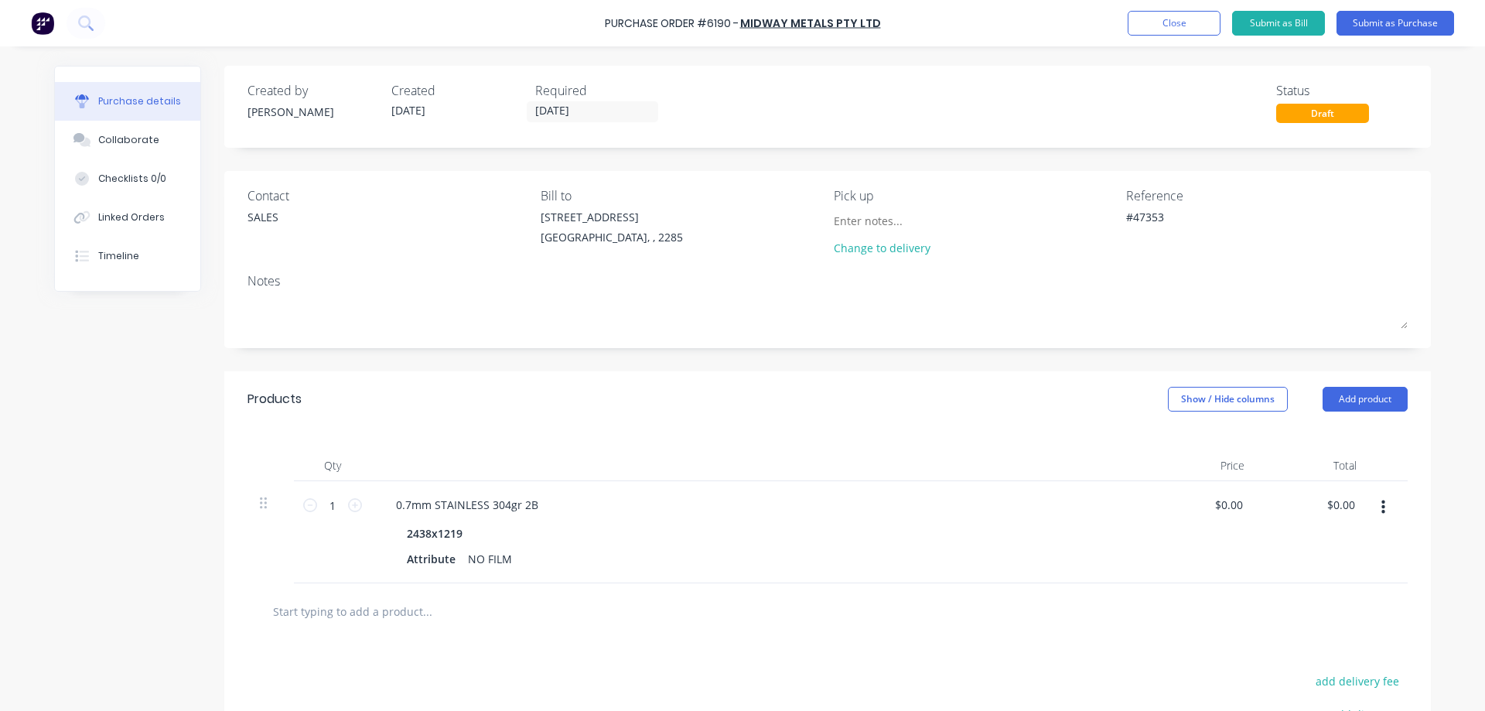
click at [1043, 357] on div "Created by [PERSON_NAME] Created [DATE] Required [DATE] Status Draft Contact SA…" at bounding box center [827, 480] width 1207 height 828
click at [327, 507] on input "1" at bounding box center [332, 504] width 31 height 23
type textarea "x"
type input "6"
type textarea "x"
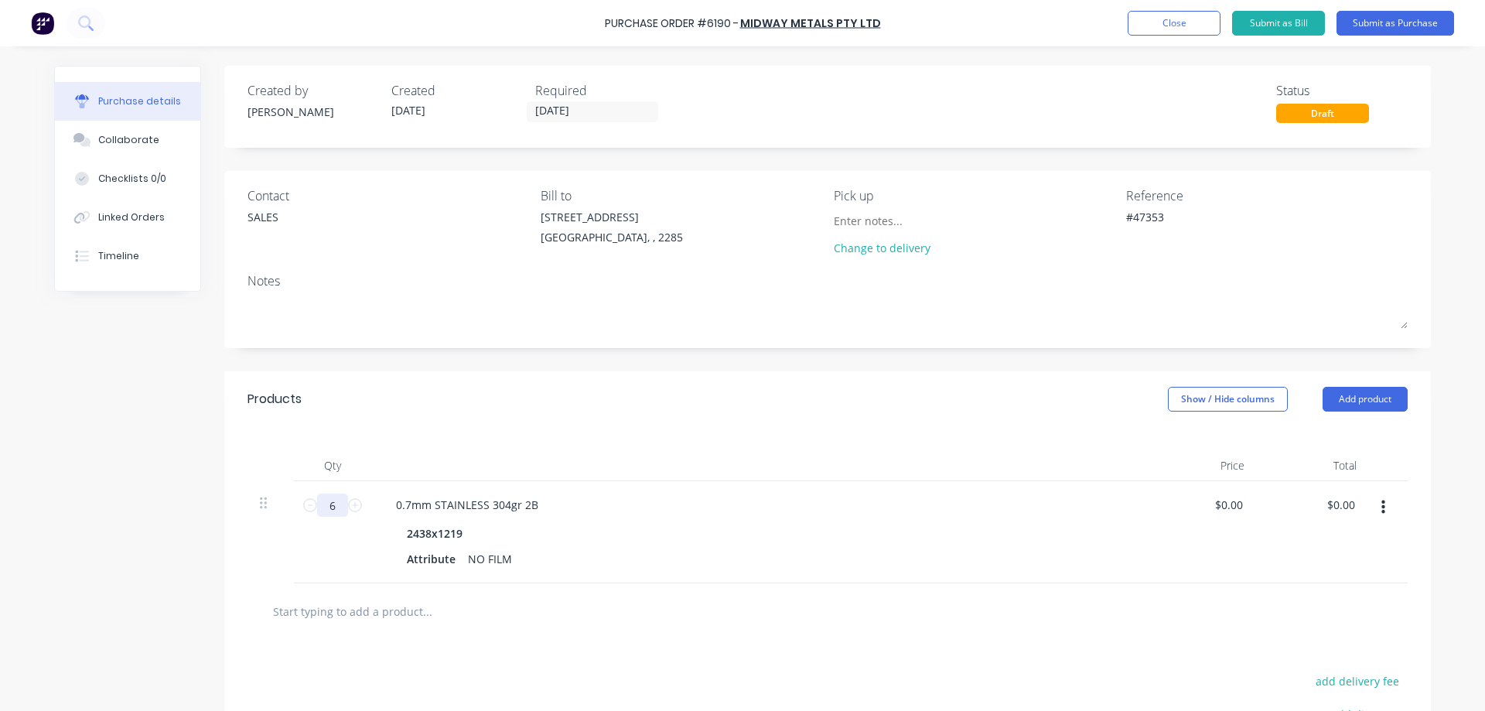
type input "61"
type textarea "x"
type input "61"
click at [228, 530] on div "Qty Price Total 61 61 0.7mm STAINLESS 304gr 2B 2438x1219 Attribute NO FILM $0.0…" at bounding box center [827, 505] width 1207 height 156
click at [185, 517] on div "Created by [PERSON_NAME] Created [DATE] Required [DATE] Status Draft Contact SA…" at bounding box center [742, 480] width 1377 height 828
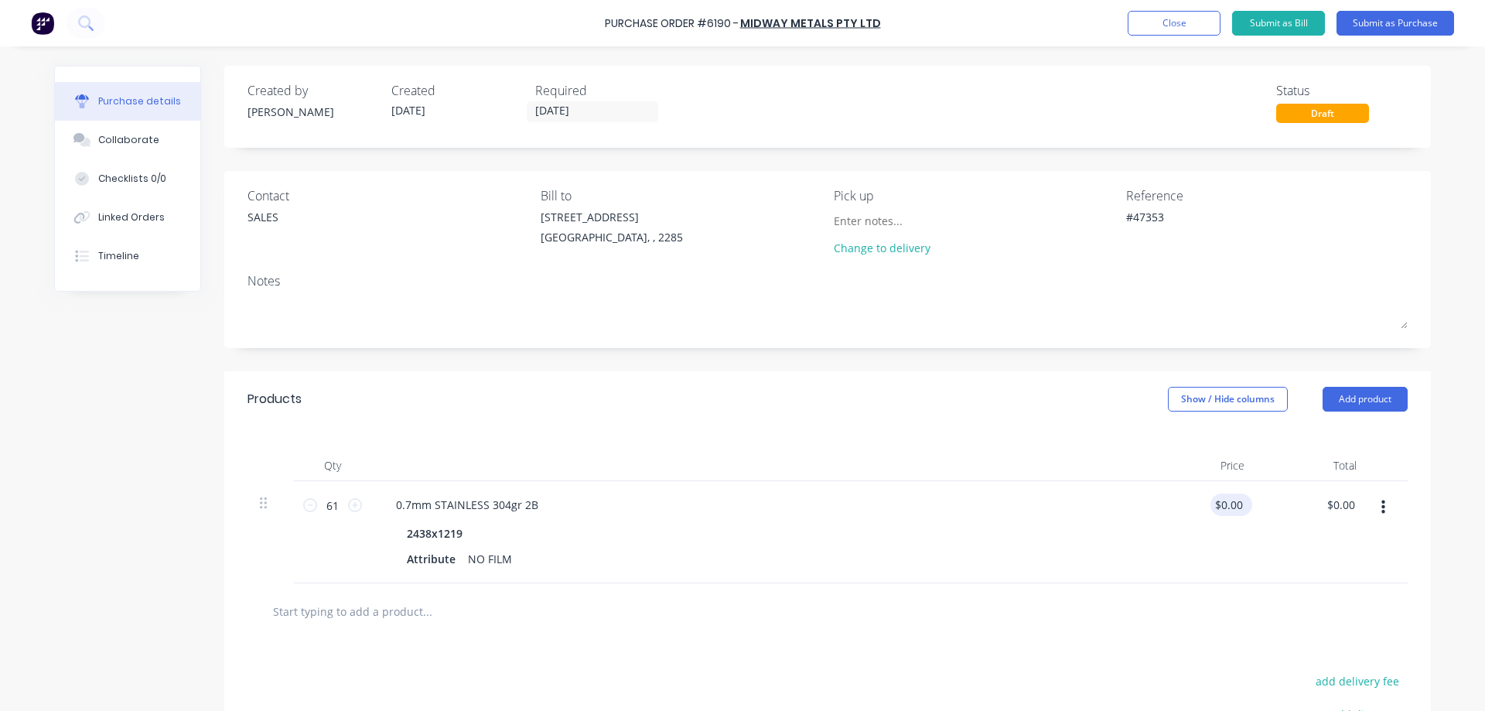
type textarea "x"
type input "0"
click at [1228, 505] on input "0" at bounding box center [1228, 504] width 36 height 22
type textarea "x"
click at [1228, 505] on input "0" at bounding box center [1235, 504] width 22 height 22
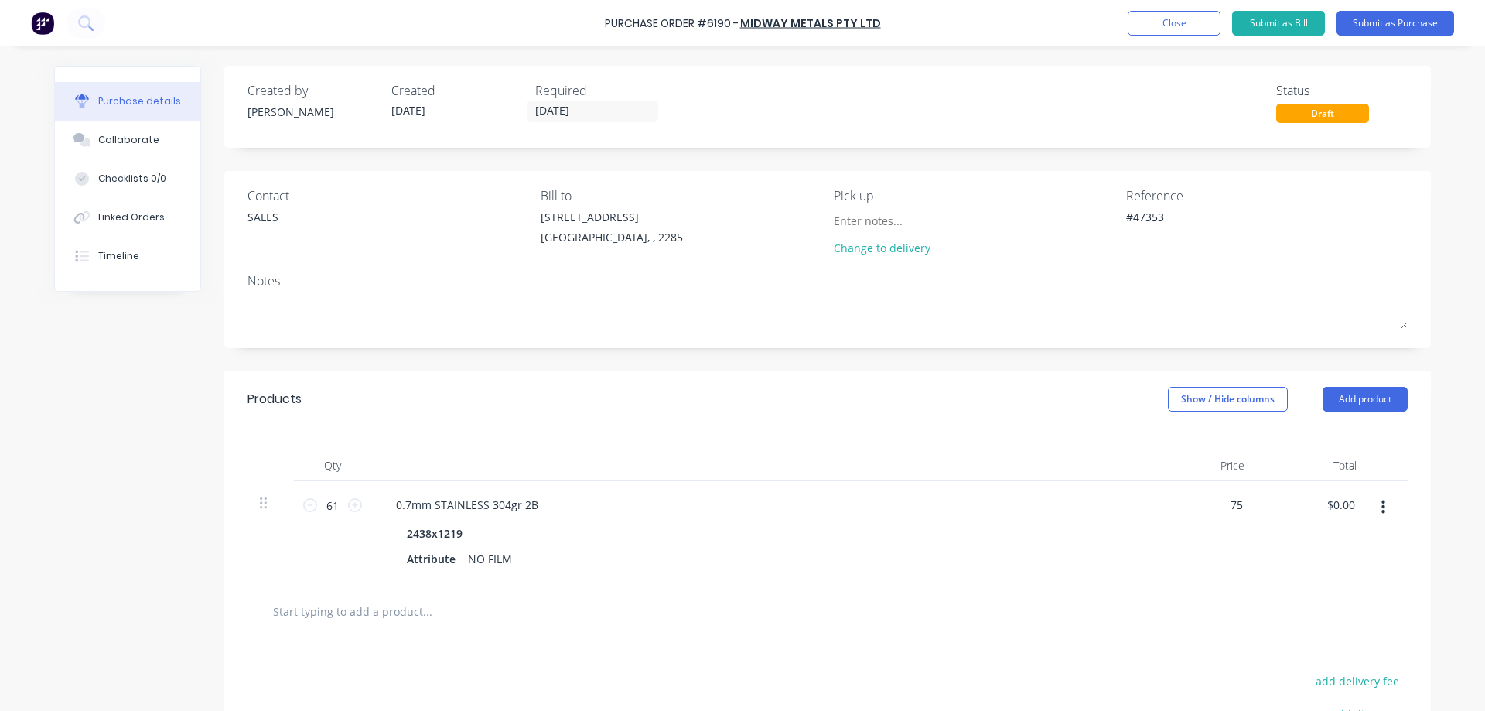
type input "75"
type textarea "x"
type input "$75.00"
type input "$4,575.00"
click at [1028, 439] on div "Qty Price Total 61 61 0.7mm STAINLESS 304gr 2B 2438x1219 Attribute NO FILM $75.…" at bounding box center [827, 505] width 1207 height 156
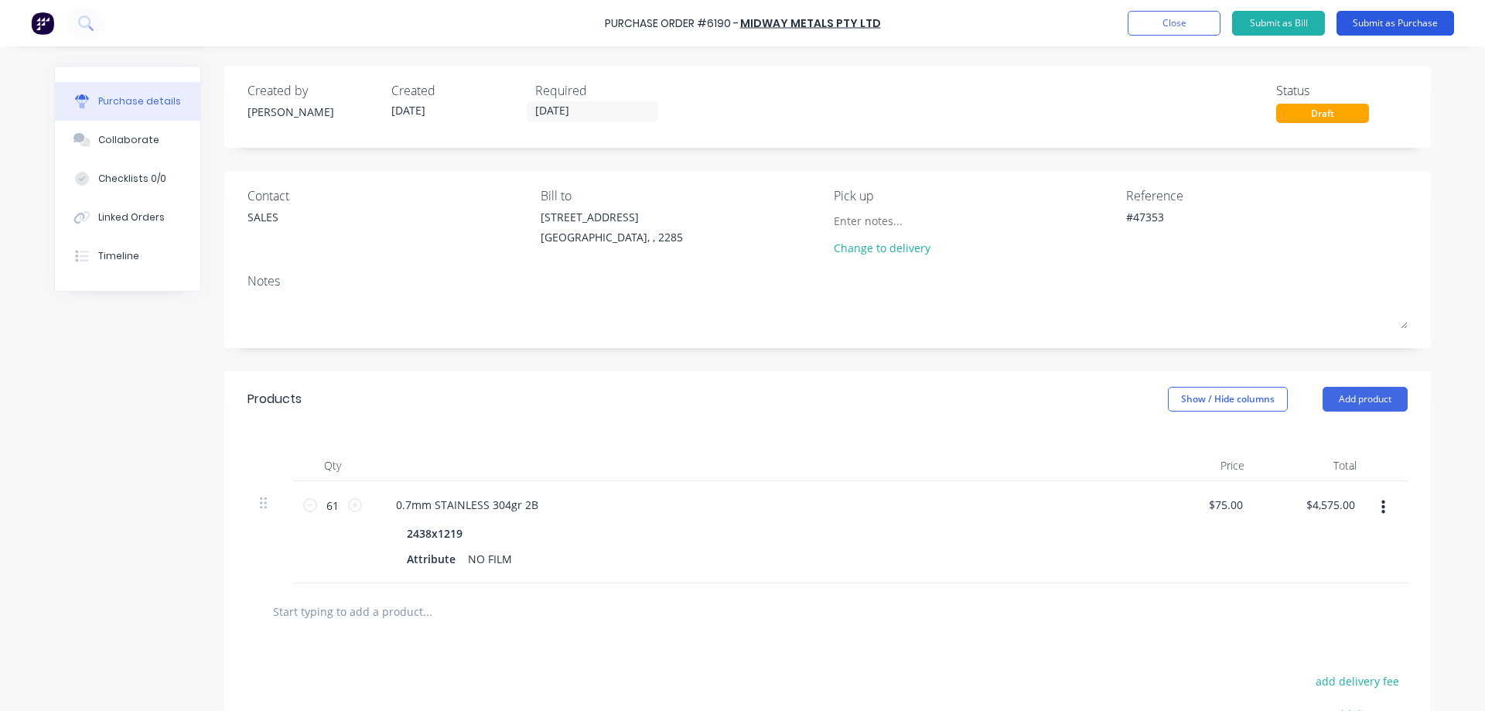
click at [1424, 25] on button "Submit as Purchase" at bounding box center [1396, 23] width 118 height 25
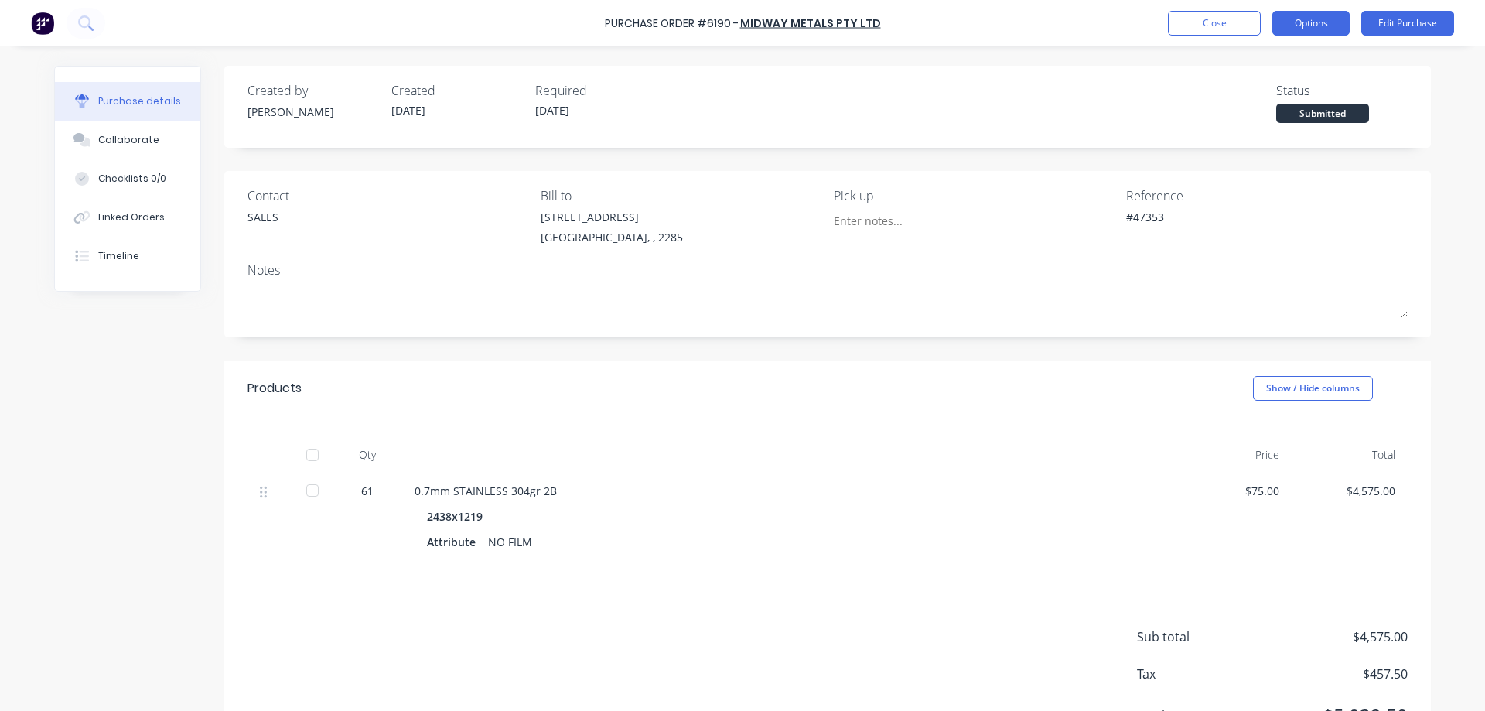
click at [1314, 19] on button "Options" at bounding box center [1310, 23] width 77 height 25
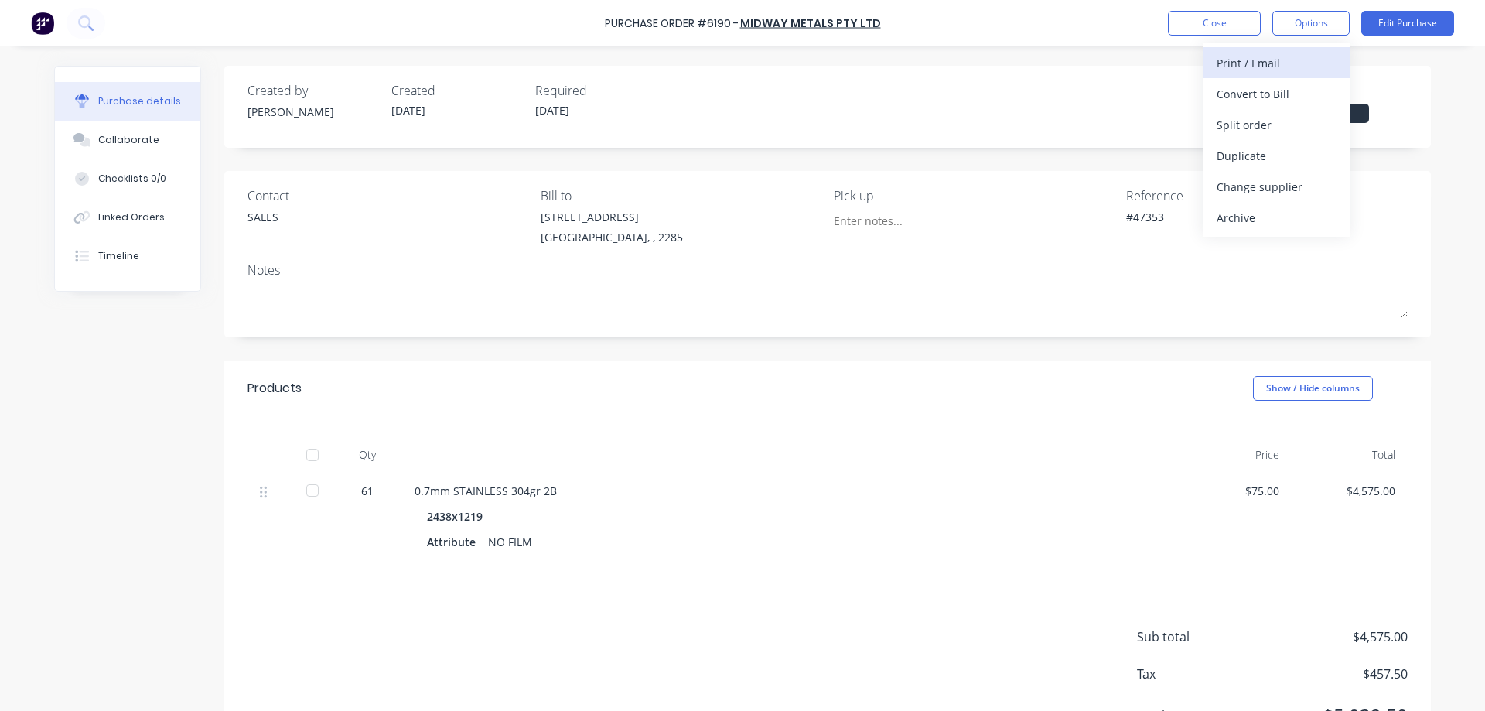
click at [1275, 61] on div "Print / Email" at bounding box center [1276, 63] width 119 height 22
click at [1265, 119] on div "Without pricing" at bounding box center [1276, 125] width 119 height 22
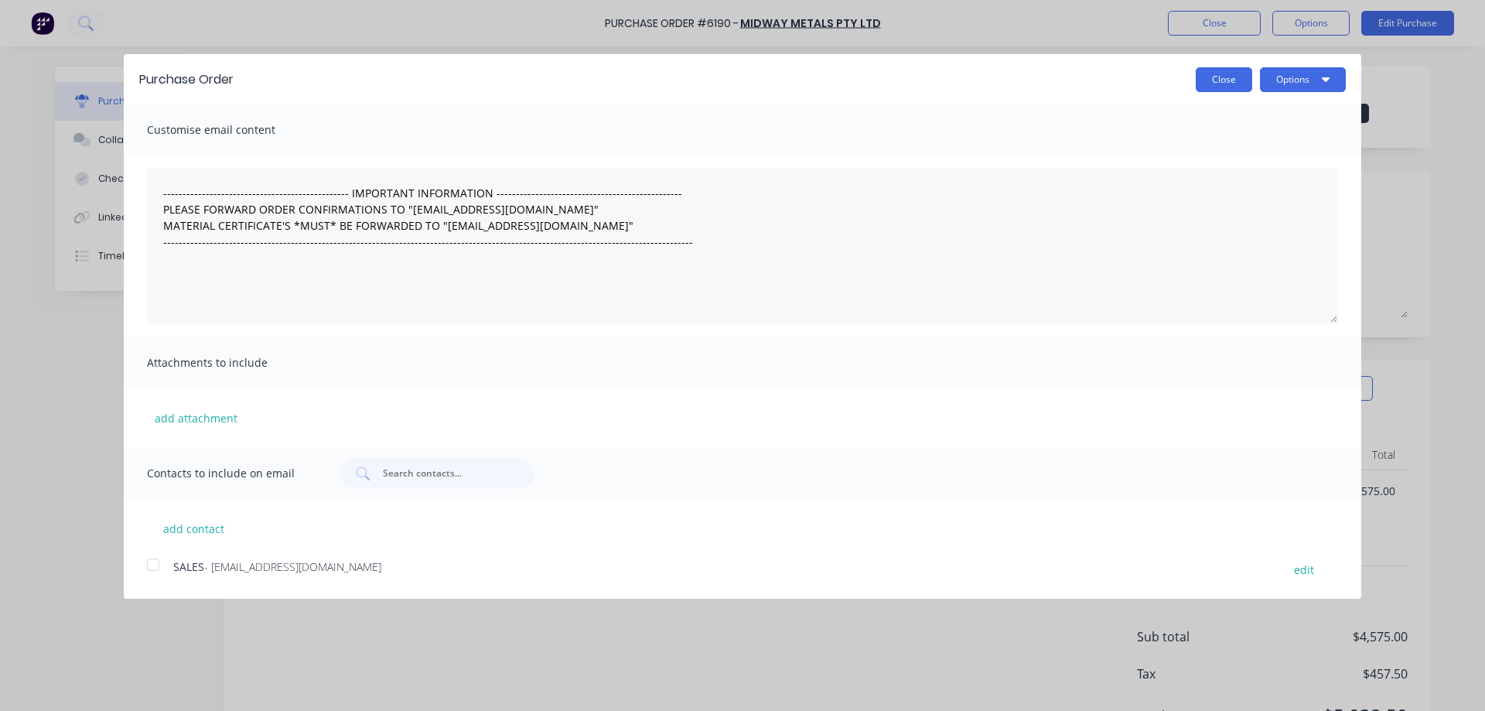
click at [1221, 77] on button "Close" at bounding box center [1224, 79] width 56 height 25
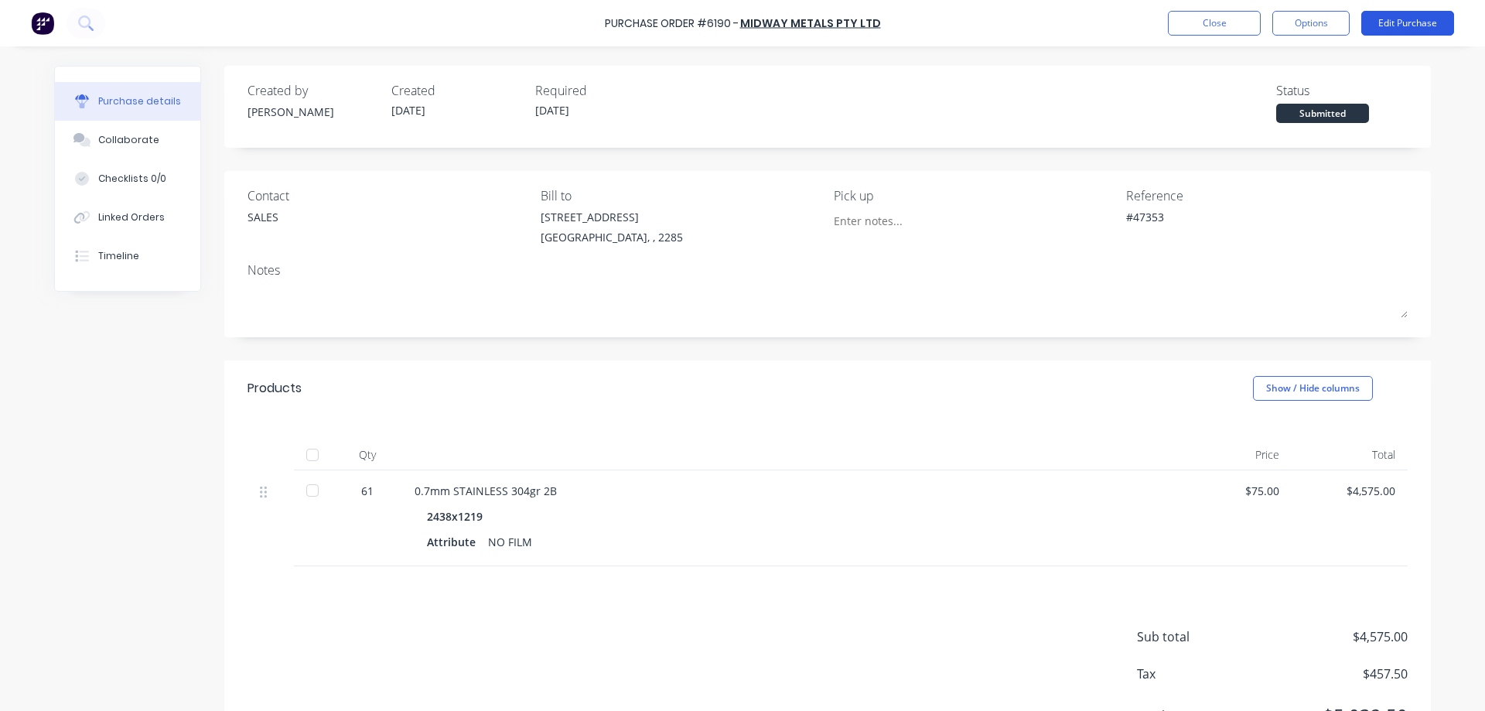
click at [1400, 20] on button "Edit Purchase" at bounding box center [1407, 23] width 93 height 25
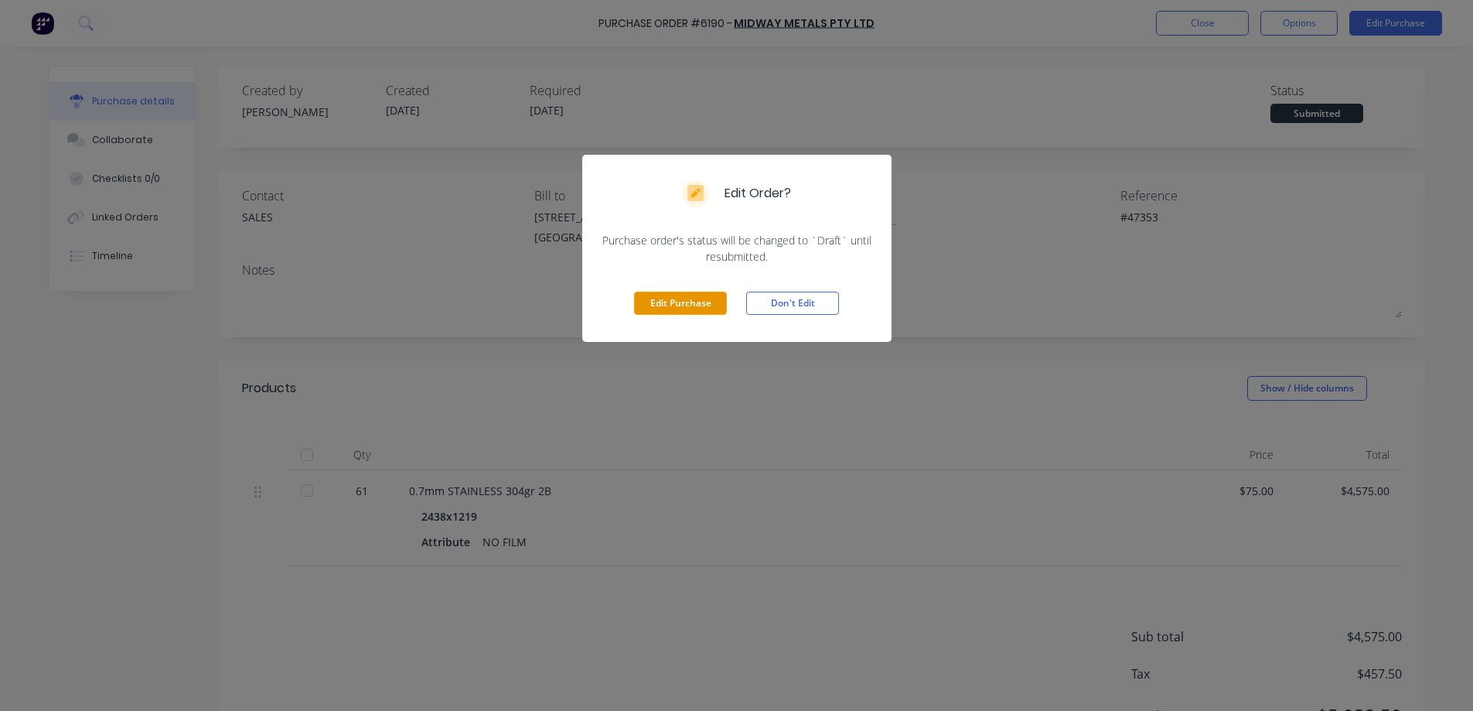
click at [695, 309] on button "Edit Purchase" at bounding box center [680, 303] width 93 height 23
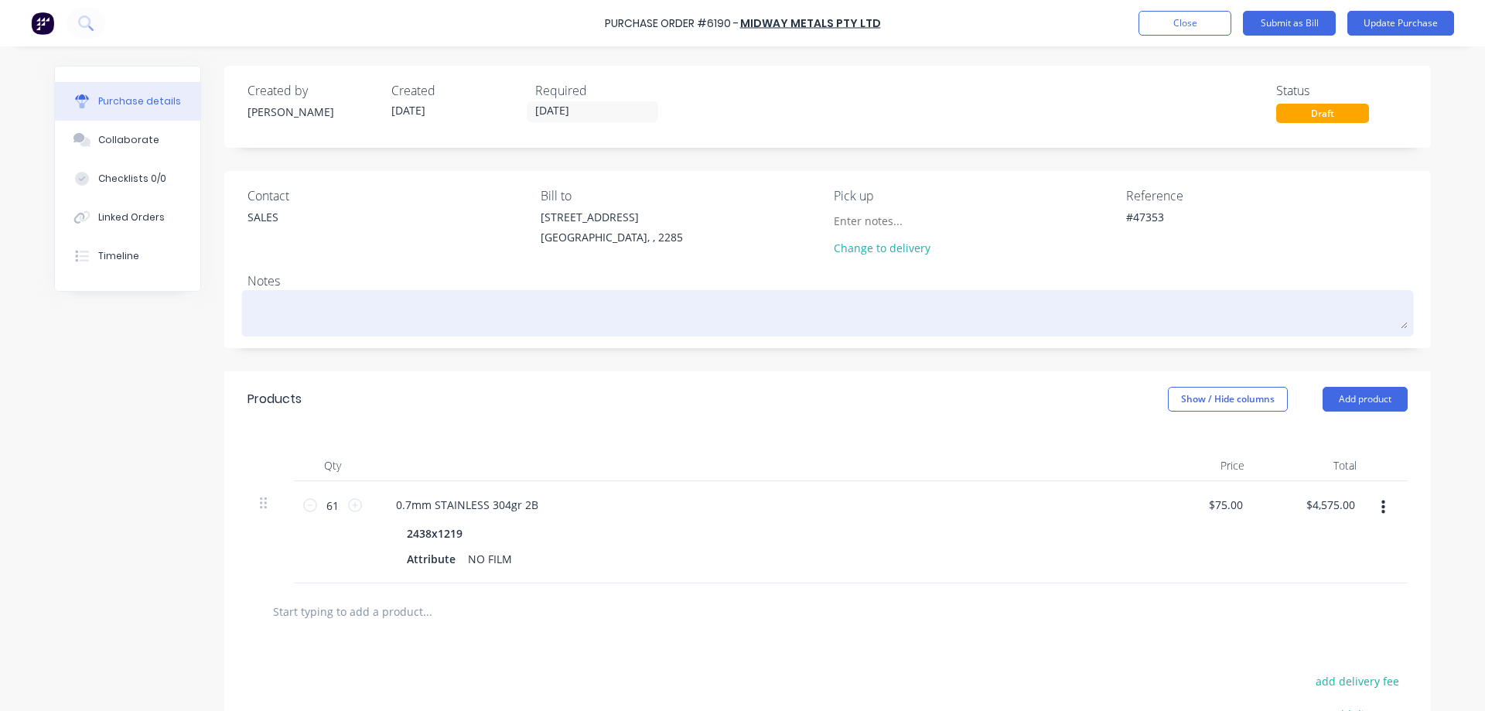
click at [304, 312] on textarea at bounding box center [828, 311] width 1160 height 35
paste textarea "Quote No 740272"
type textarea "x"
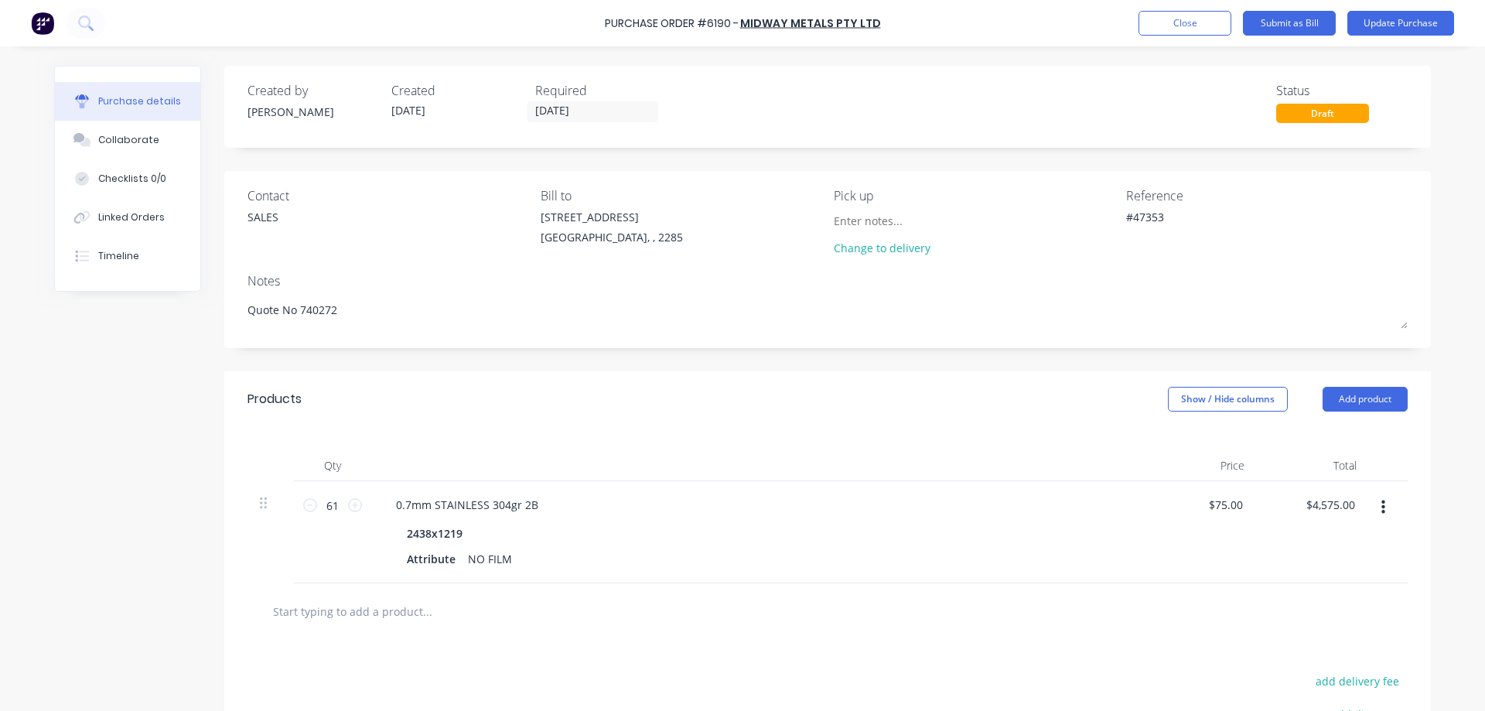
type textarea "Quote No 740272"
type textarea "x"
type textarea "Quote No 740272"
click at [235, 312] on div "Contact SALES Bill to [STREET_ADDRESS] [GEOGRAPHIC_DATA], , 2285 Pick up Change…" at bounding box center [827, 259] width 1207 height 177
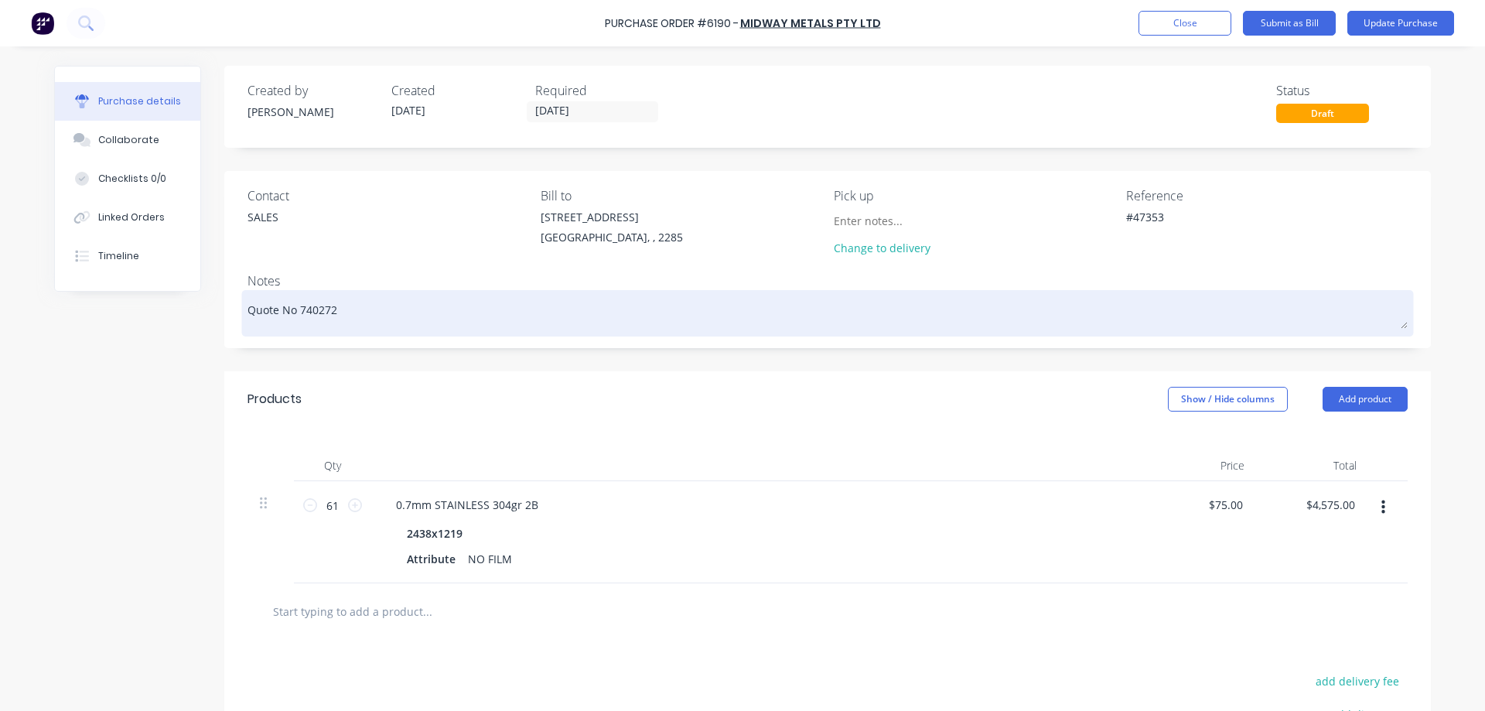
click at [248, 312] on div "Quote No 740272" at bounding box center [828, 313] width 1160 height 39
click at [248, 312] on textarea "Quote No 740272" at bounding box center [828, 311] width 1160 height 35
type textarea "x"
type textarea "mQuote No 740272"
type textarea "x"
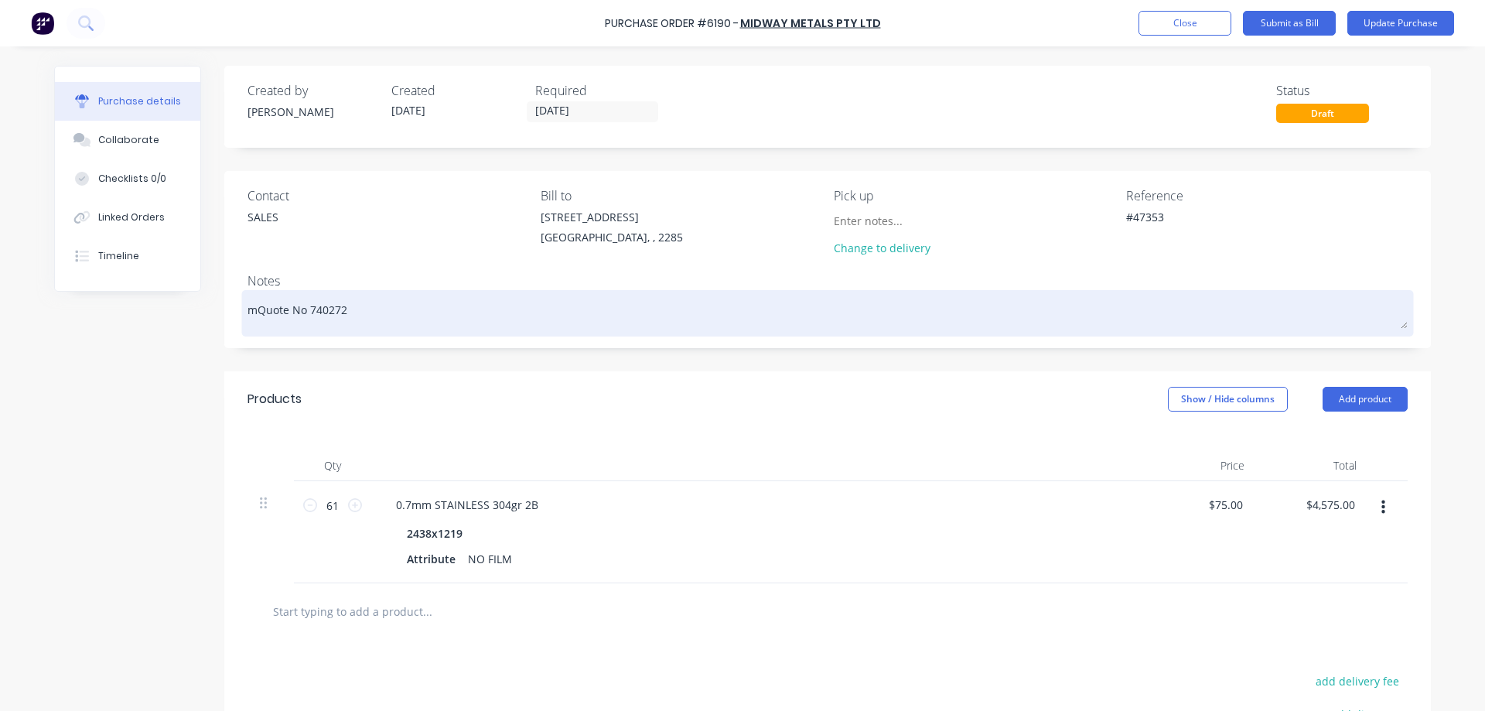
type textarea "mIQuote No 740272"
type textarea "x"
type textarea "mIDQuote No 740272"
type textarea "x"
type textarea "mIDWQuote No 740272"
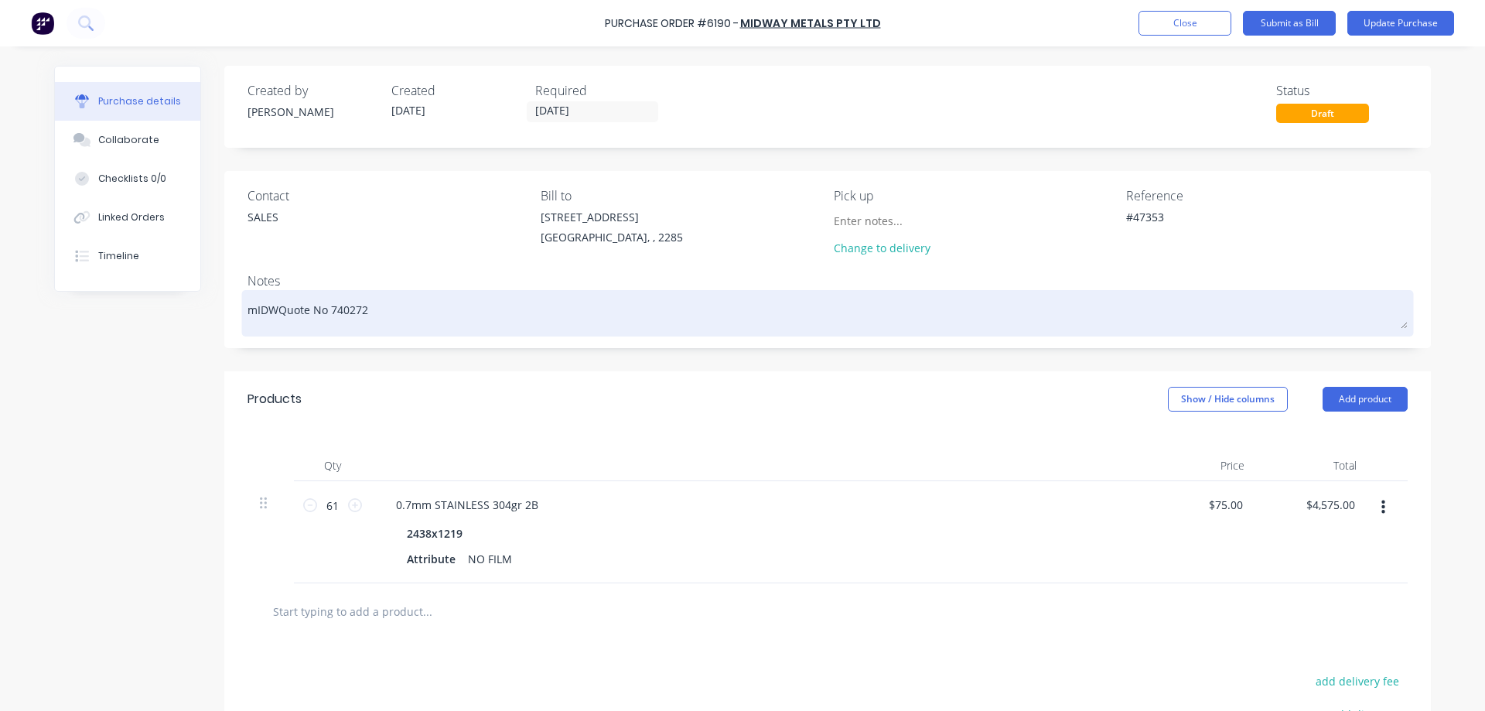
type textarea "x"
type textarea "mIDWAQuote No 740272"
type textarea "x"
type textarea "mIDWAYQuote No 740272"
type textarea "x"
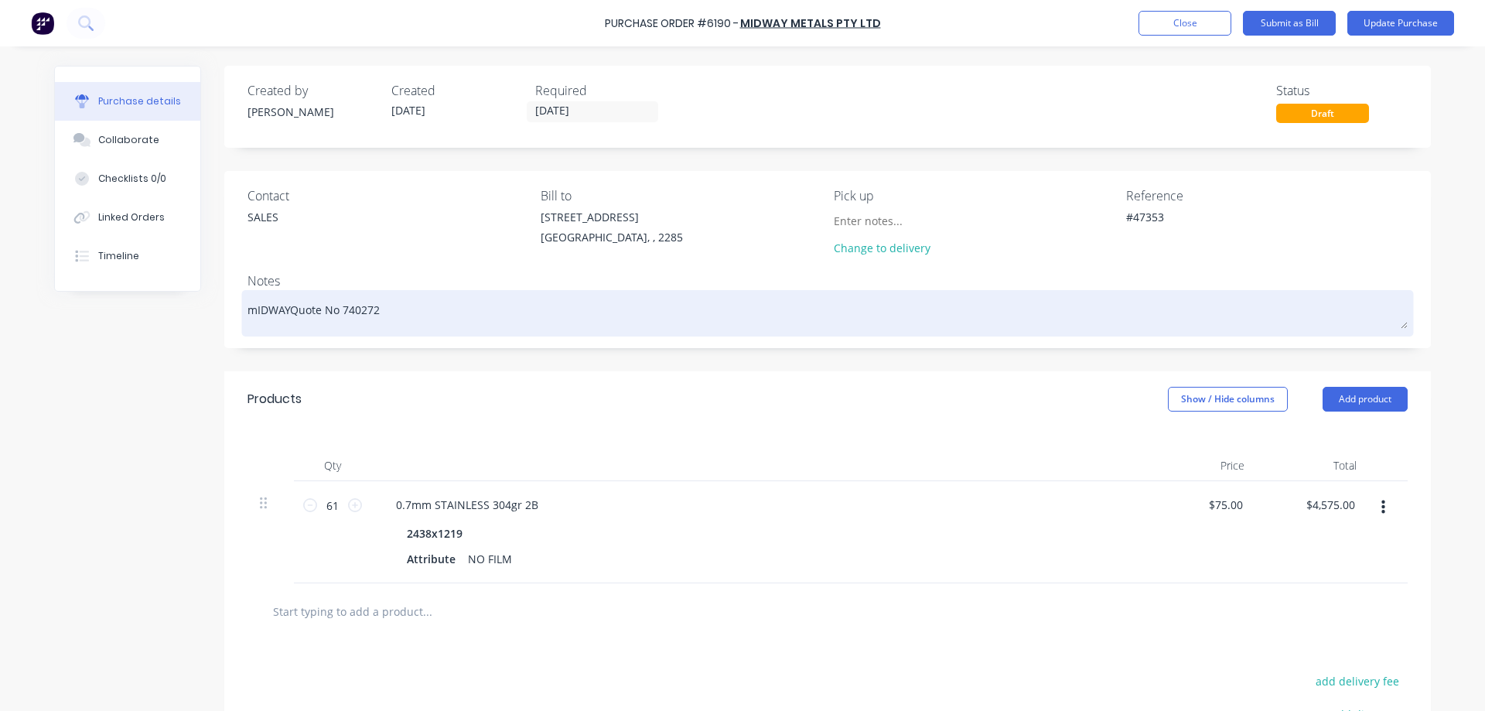
type textarea "mIDWAY Quote No 740272"
type textarea "x"
type textarea "IDWAY Quote No 740272"
type textarea "x"
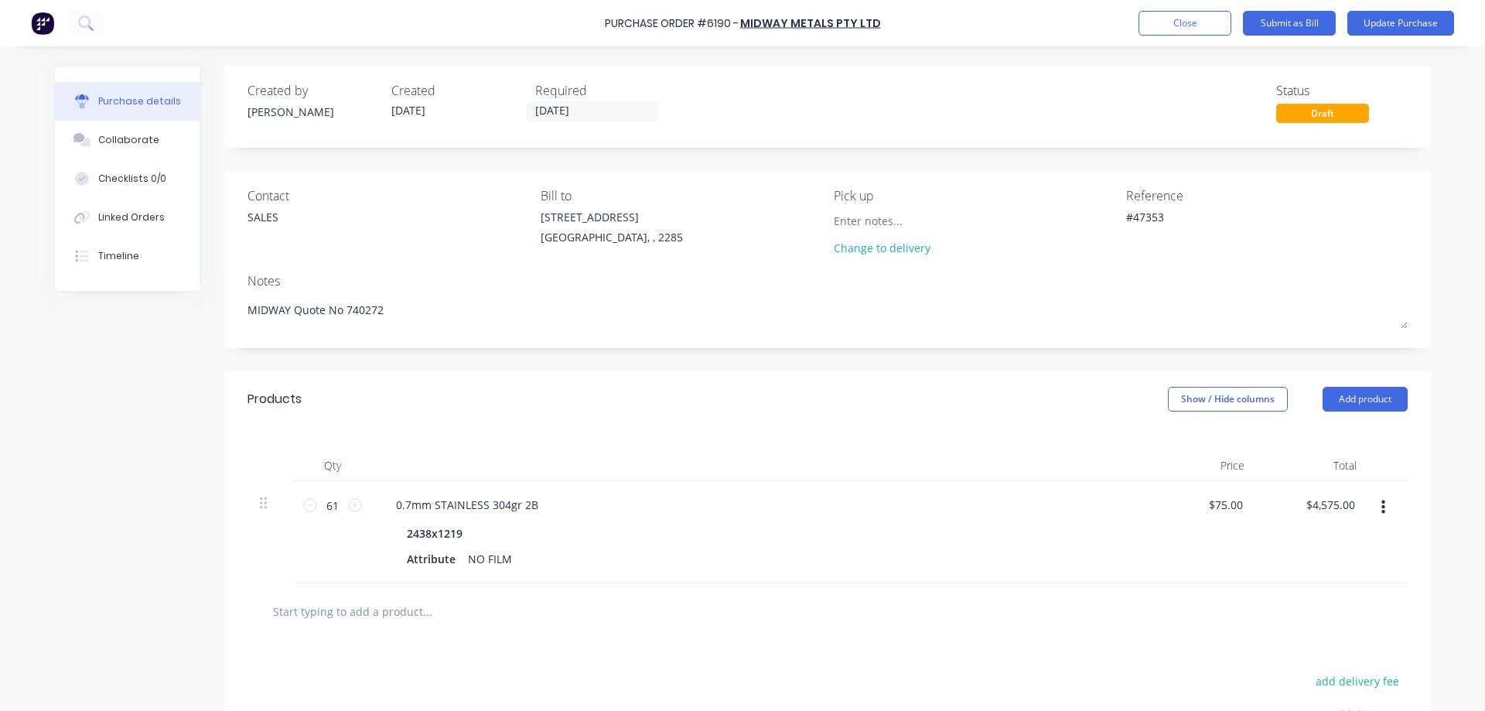
type textarea "MIDWAY Quote No 740272"
type textarea "x"
type textarea "MIDWAY Quote No 740272"
click at [145, 398] on div "Created by [PERSON_NAME] Created [DATE] Required [DATE] Status Draft Contact SA…" at bounding box center [742, 480] width 1377 height 828
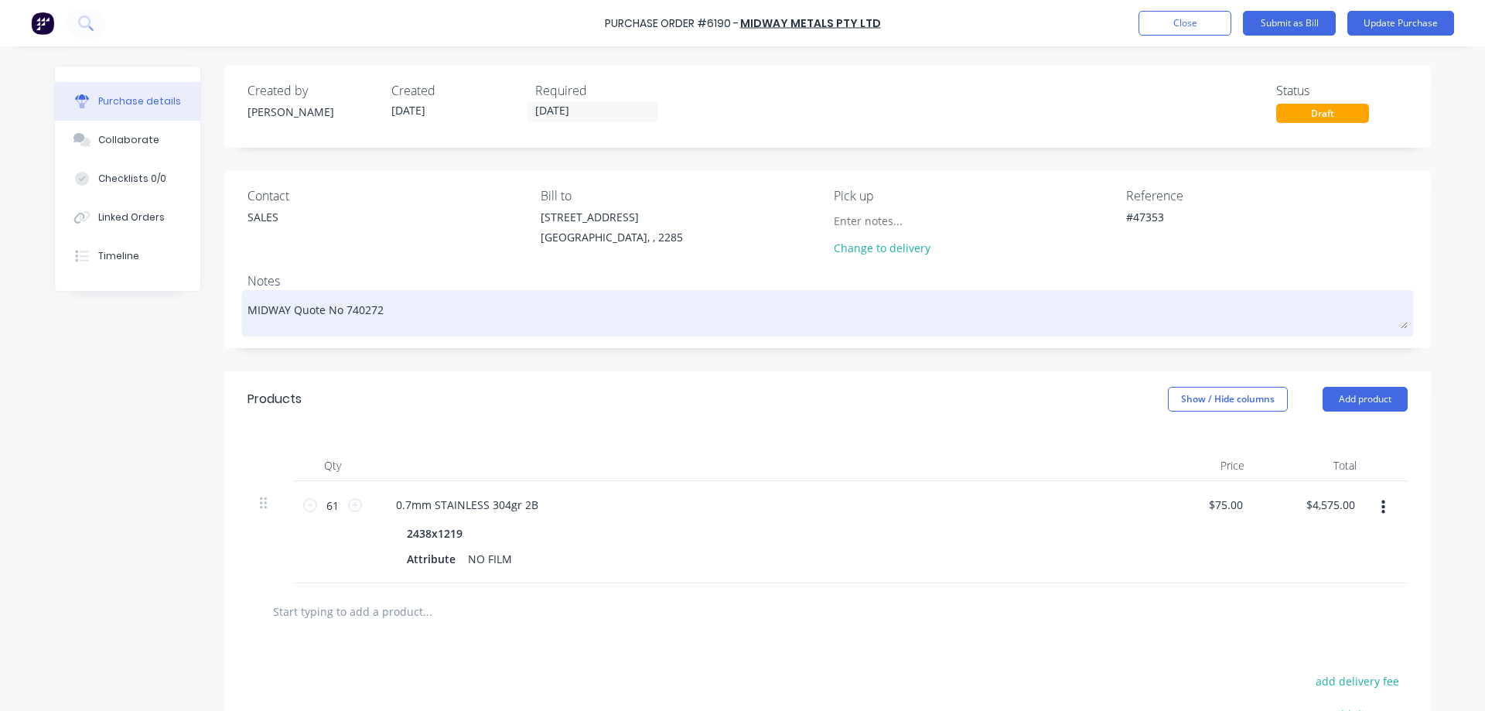
click at [334, 310] on textarea "MIDWAY Quote No 740272" at bounding box center [828, 311] width 1160 height 35
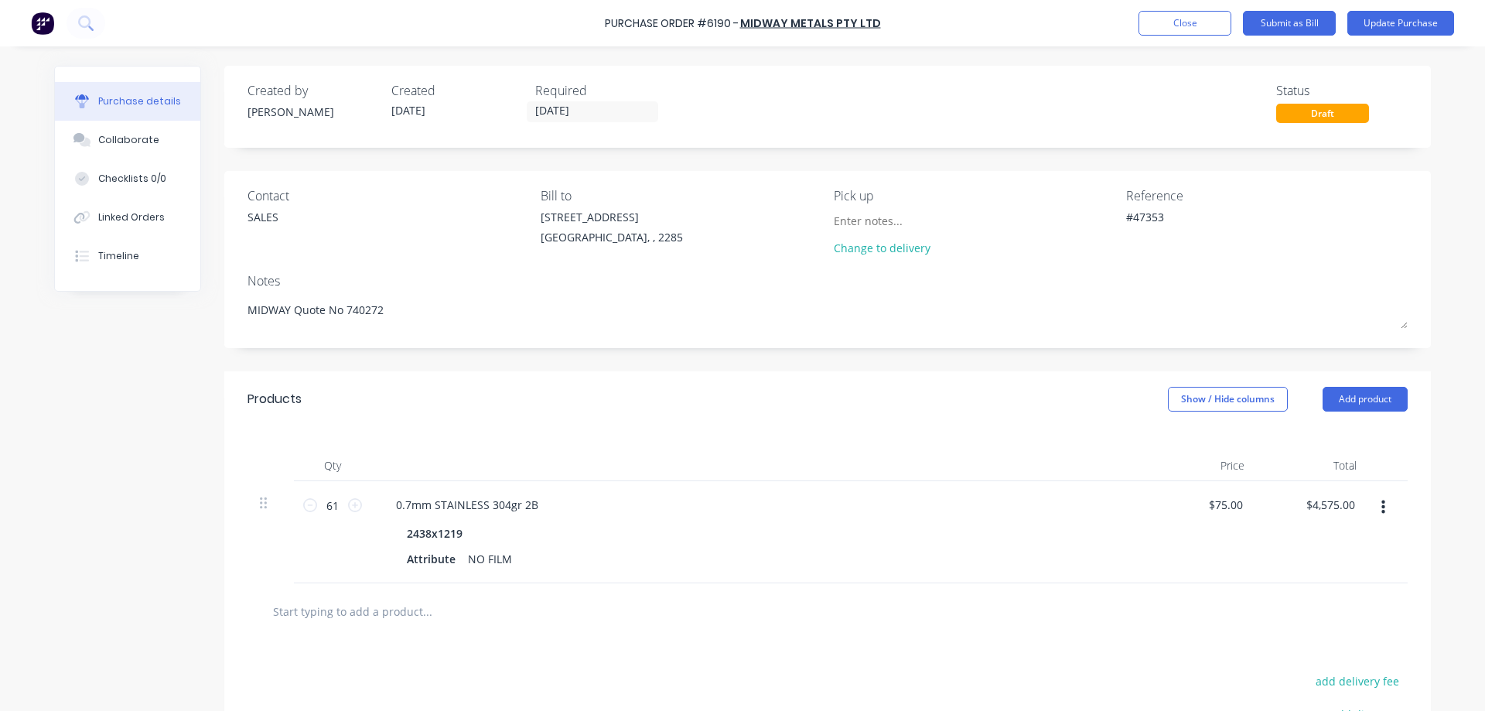
type textarea "x"
type textarea "MIDWAY Quote No: 740272"
type textarea "x"
type textarea "MIDWAY Quote No: 740272"
click at [1403, 22] on button "Update Purchase" at bounding box center [1400, 23] width 107 height 25
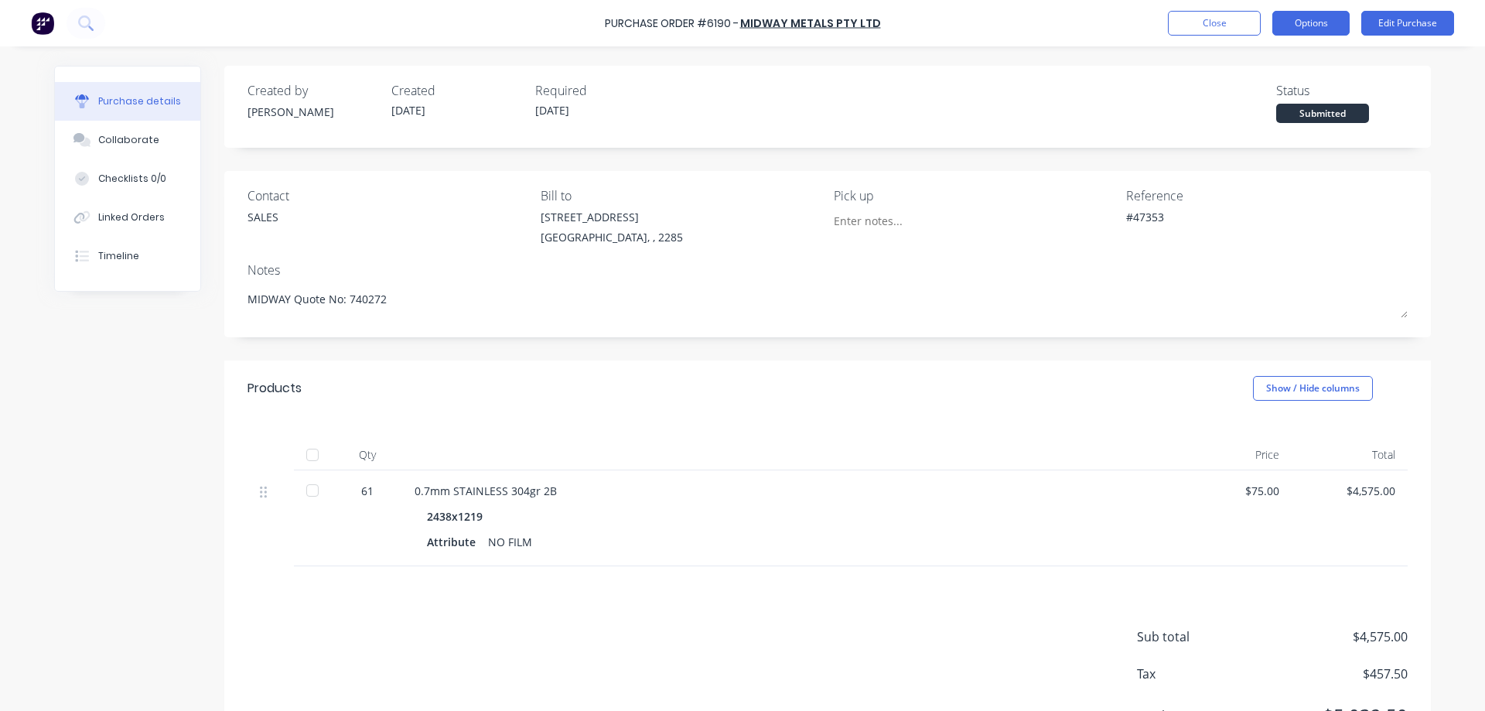
click at [1313, 20] on button "Options" at bounding box center [1310, 23] width 77 height 25
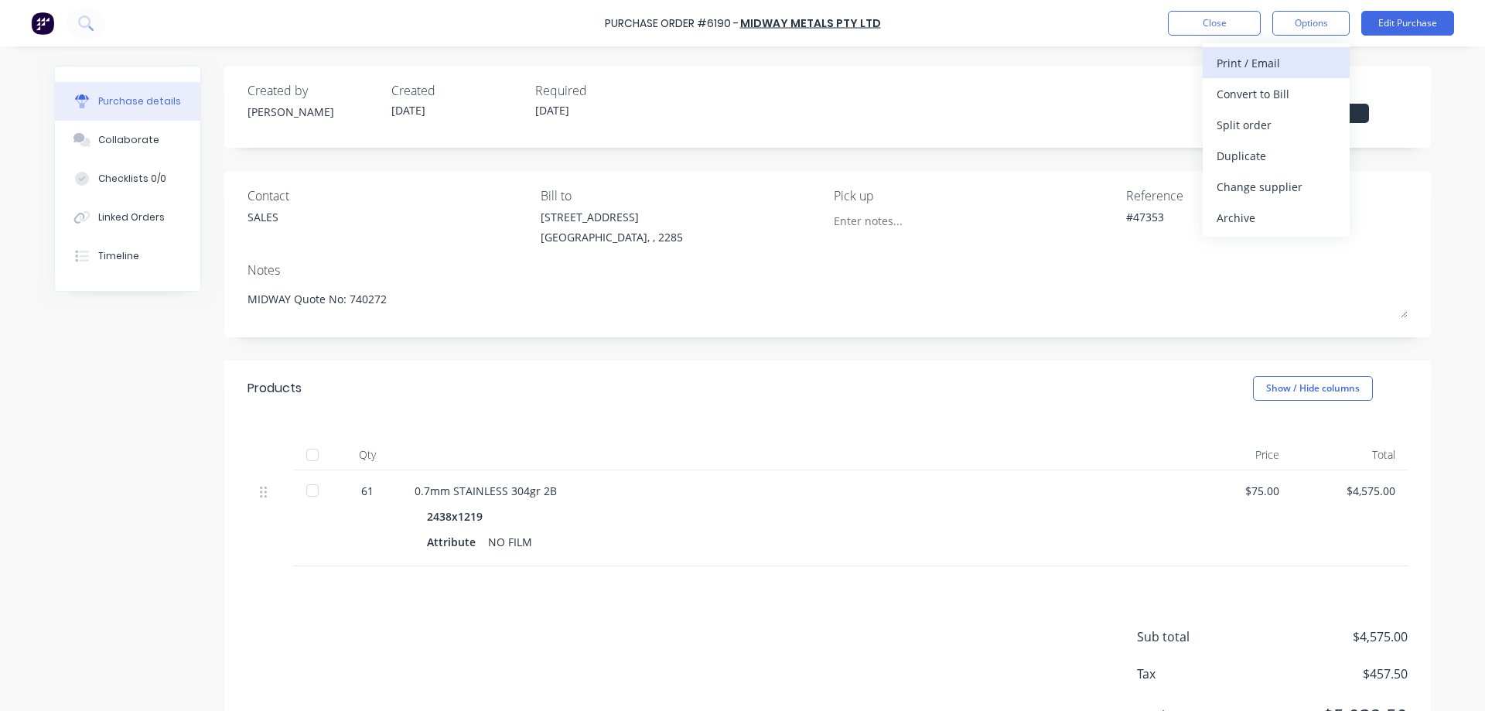
click at [1259, 62] on div "Print / Email" at bounding box center [1276, 63] width 119 height 22
click at [1256, 124] on div "Without pricing" at bounding box center [1276, 125] width 119 height 22
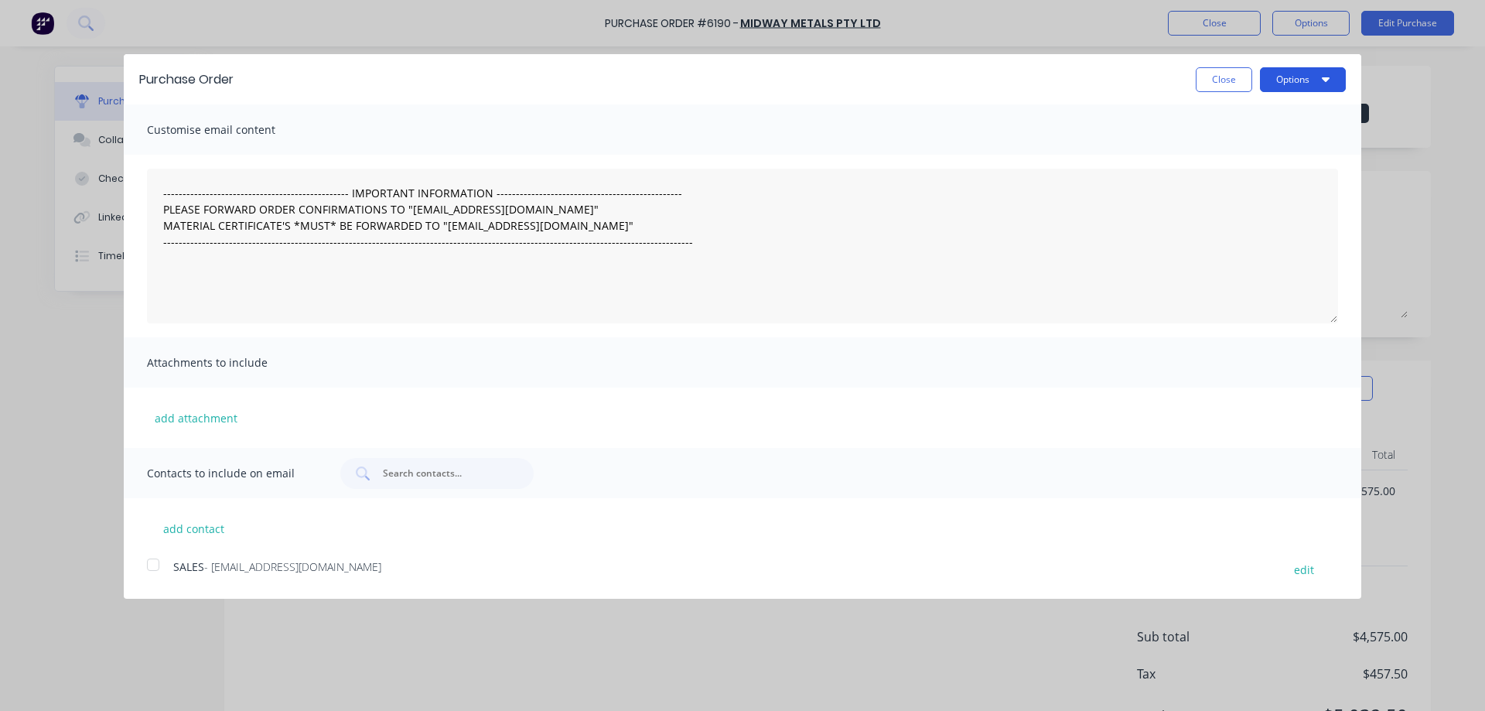
click at [1303, 84] on button "Options" at bounding box center [1303, 79] width 86 height 25
click at [1291, 121] on div "Print" at bounding box center [1272, 119] width 119 height 22
click at [1214, 80] on button "Close" at bounding box center [1224, 79] width 56 height 25
type textarea "x"
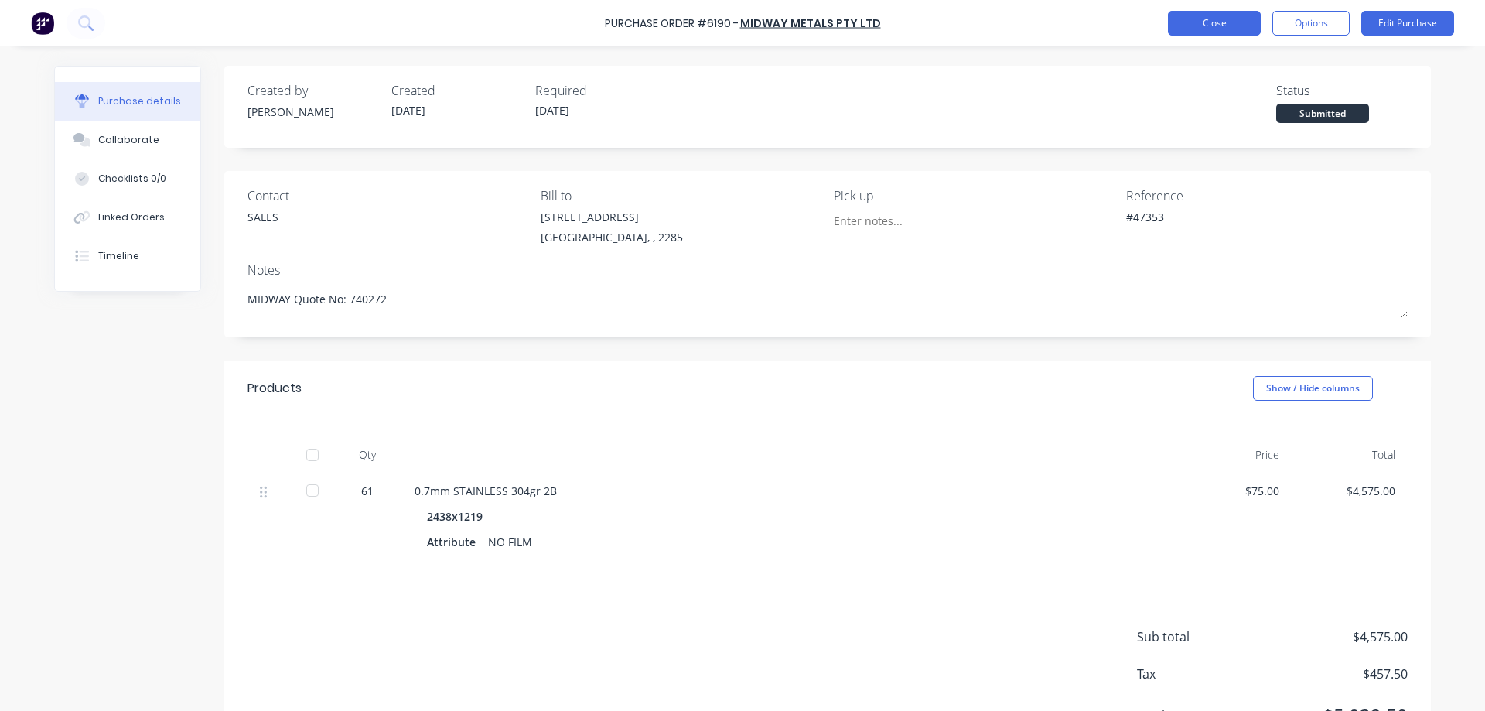
click at [1219, 23] on button "Close" at bounding box center [1214, 23] width 93 height 25
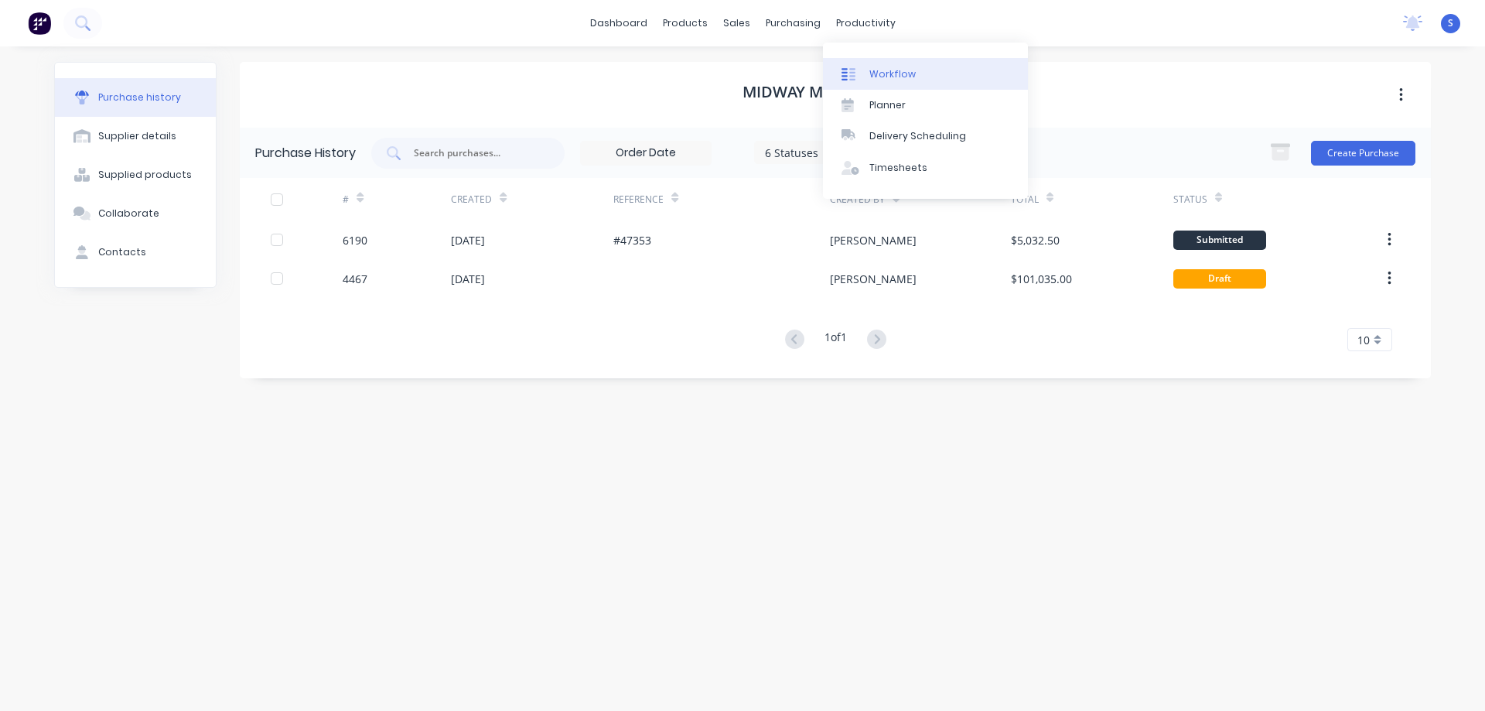
click at [882, 73] on div "Workflow" at bounding box center [892, 74] width 46 height 14
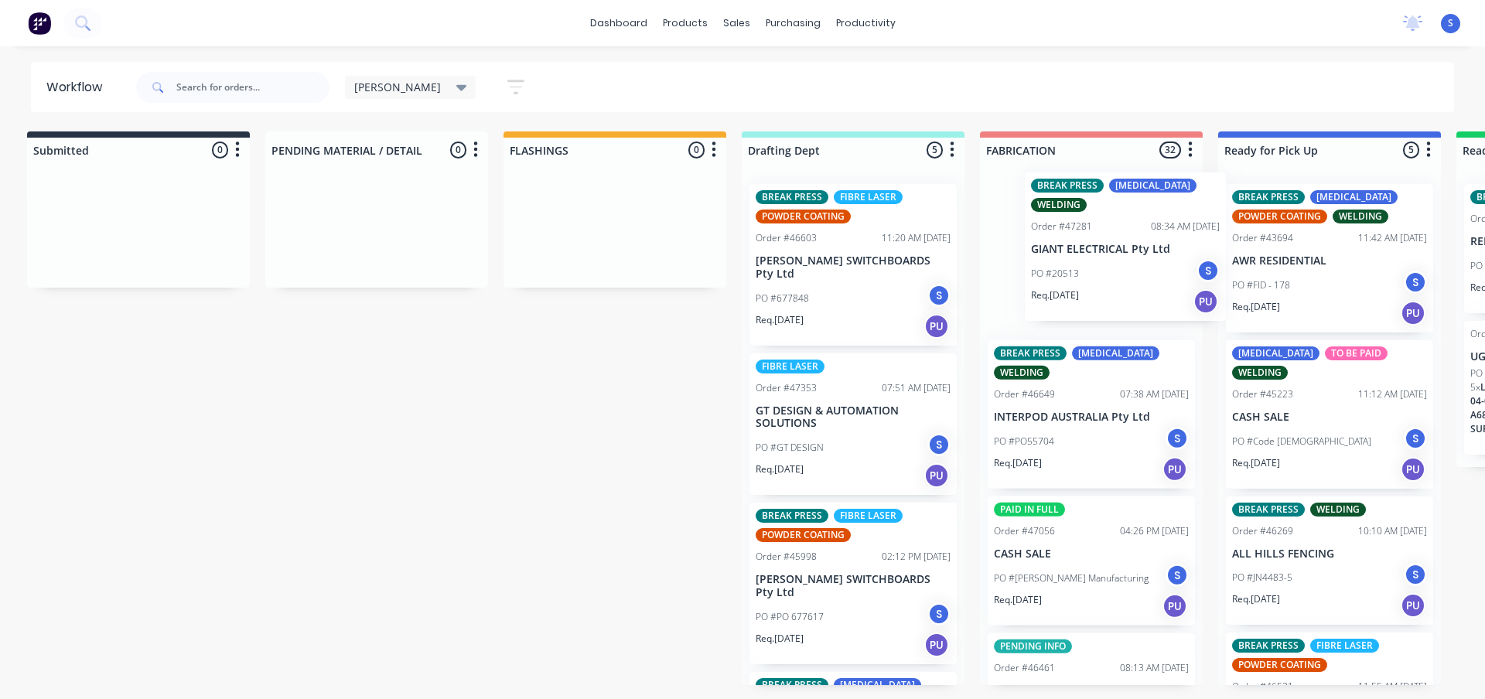
scroll to position [0, 12]
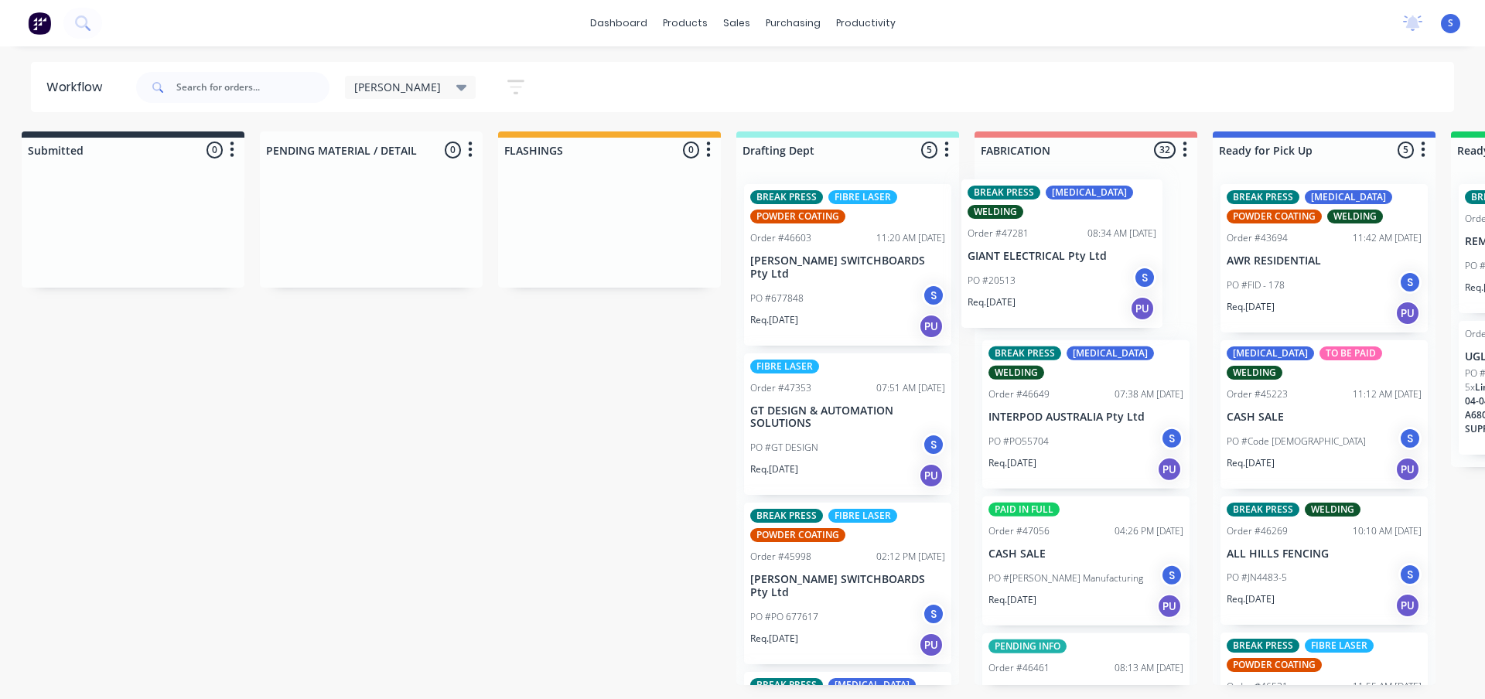
drag, startPoint x: 848, startPoint y: 280, endPoint x: 1064, endPoint y: 280, distance: 215.8
click at [1064, 280] on div "Submitted 0 Sort By Created date Required date Order number Customer name Most …" at bounding box center [1267, 408] width 2580 height 554
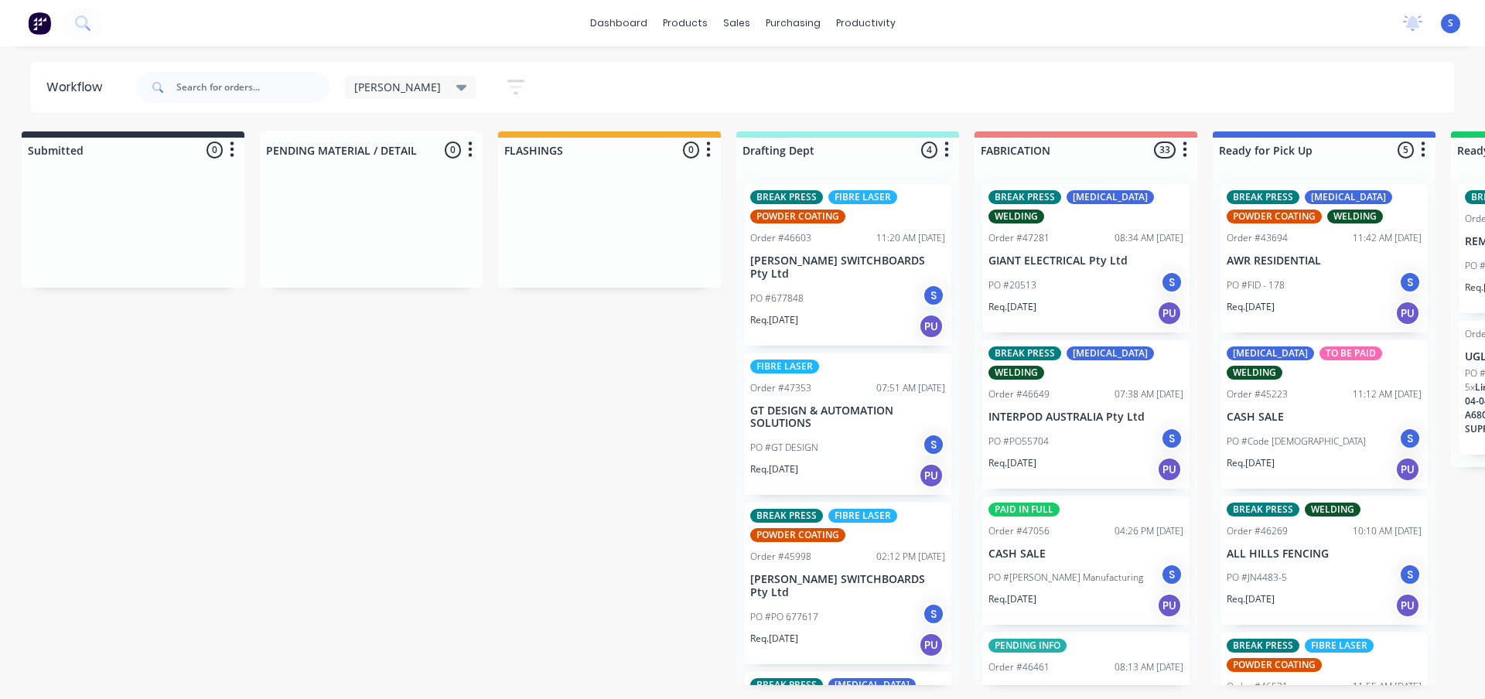
click at [828, 292] on div "PO #677848 S" at bounding box center [847, 298] width 195 height 29
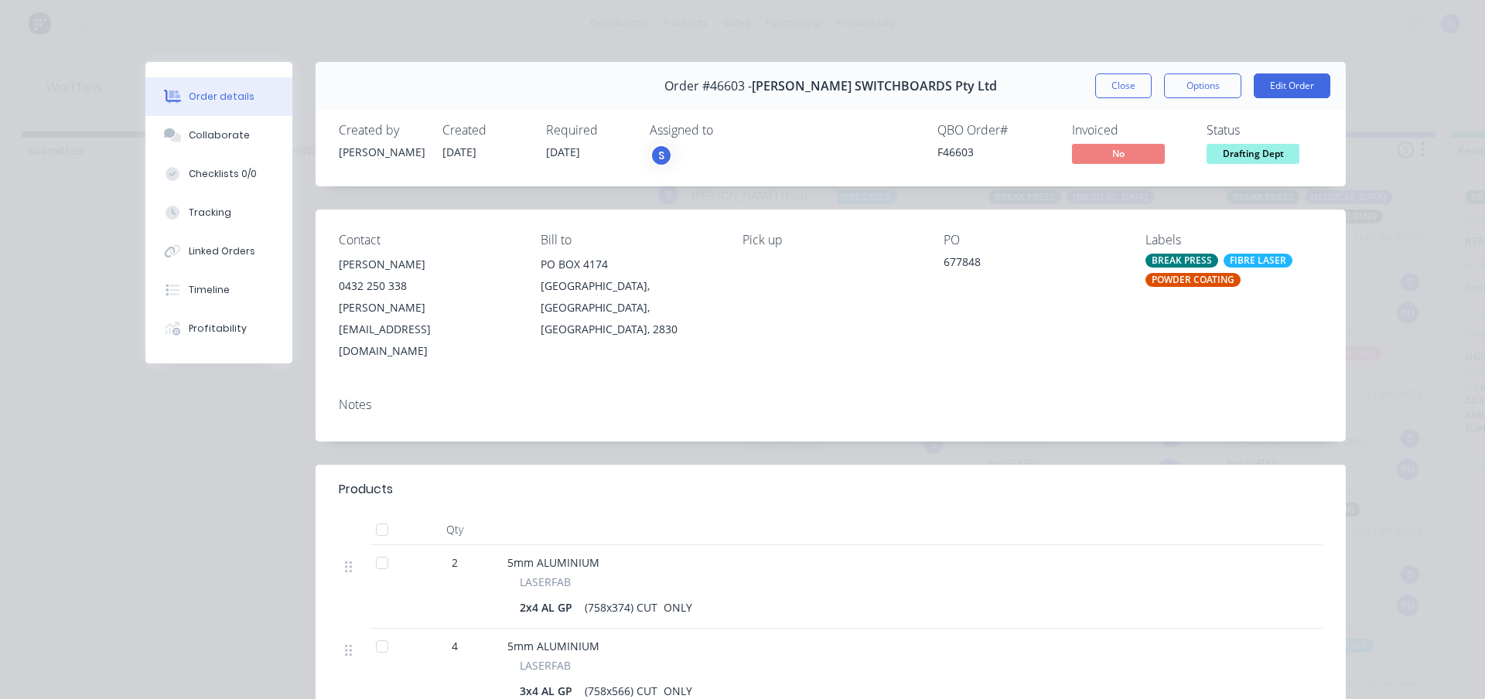
click at [654, 156] on div "S" at bounding box center [661, 155] width 23 height 23
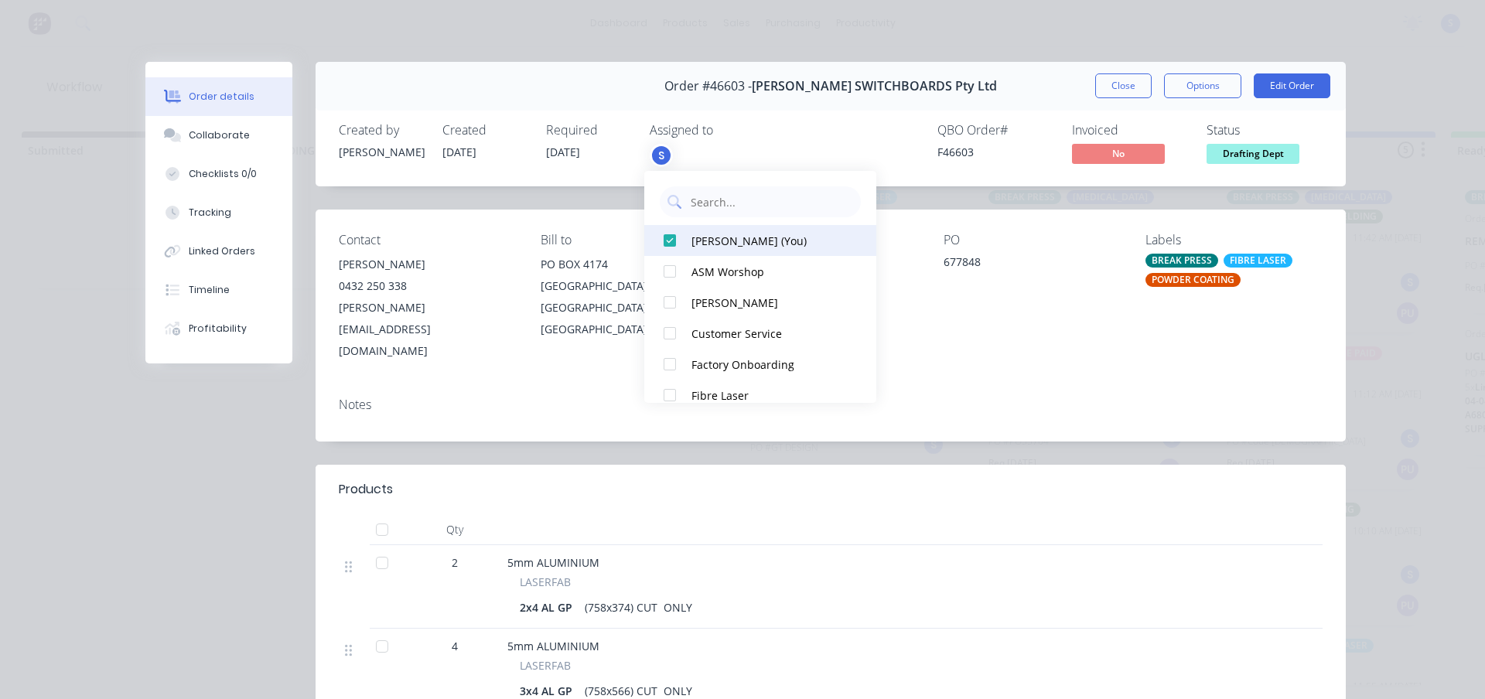
click at [679, 243] on div at bounding box center [669, 240] width 31 height 31
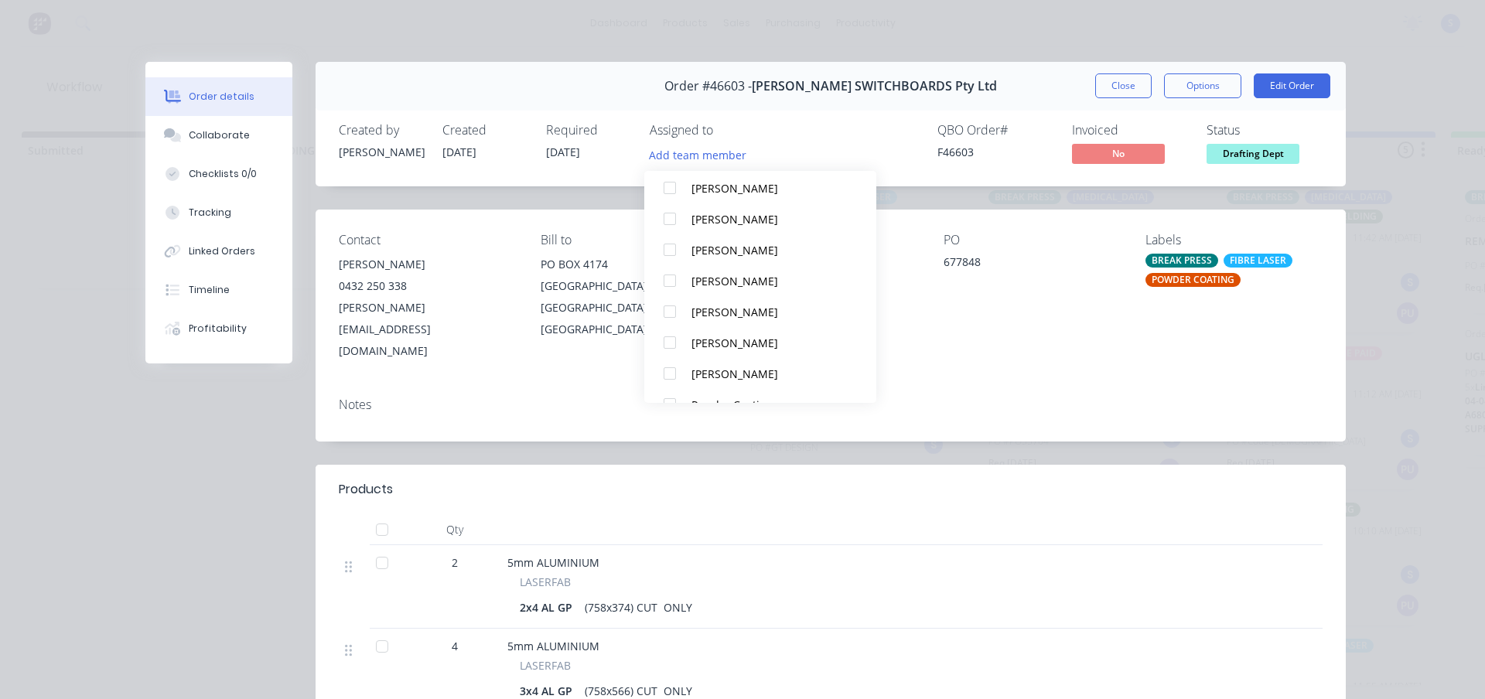
scroll to position [294, 0]
click at [666, 352] on div at bounding box center [669, 348] width 31 height 31
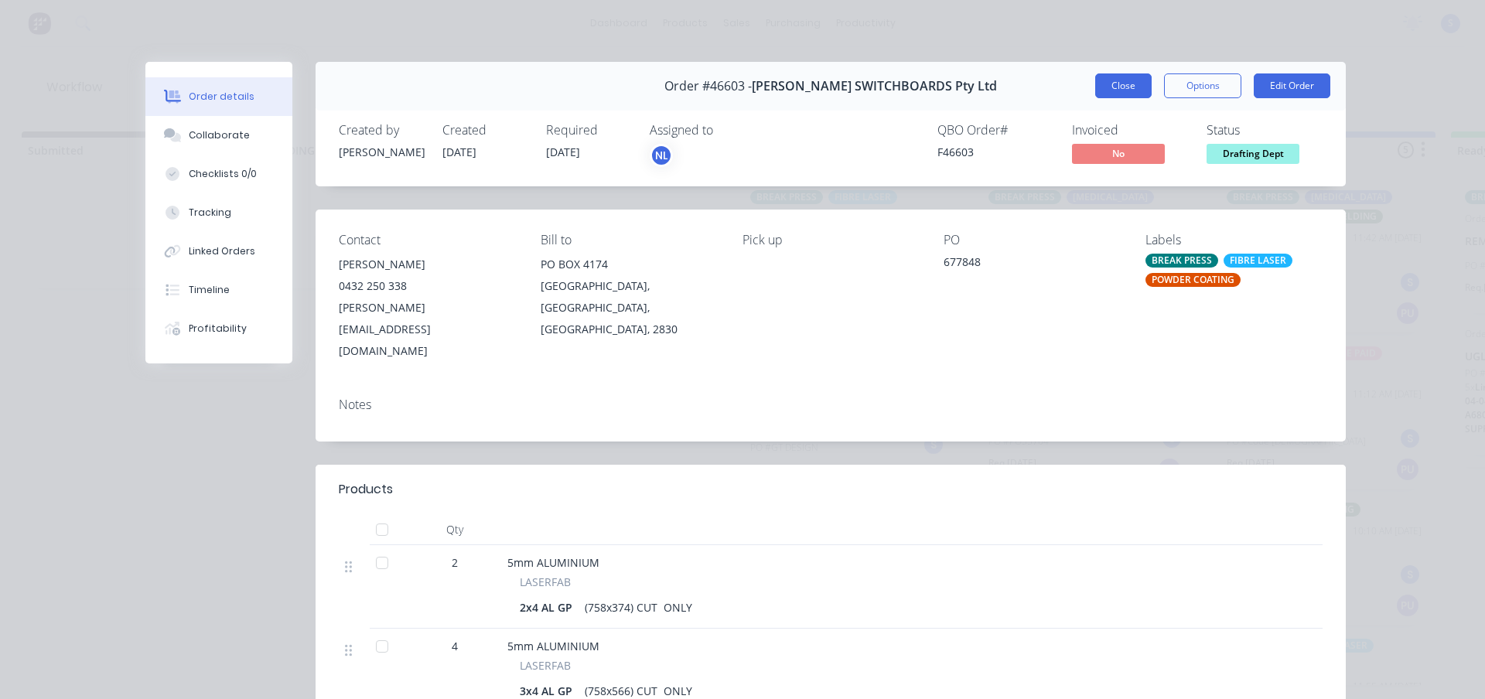
click at [1139, 90] on button "Close" at bounding box center [1123, 85] width 56 height 25
